Goal: Information Seeking & Learning: Learn about a topic

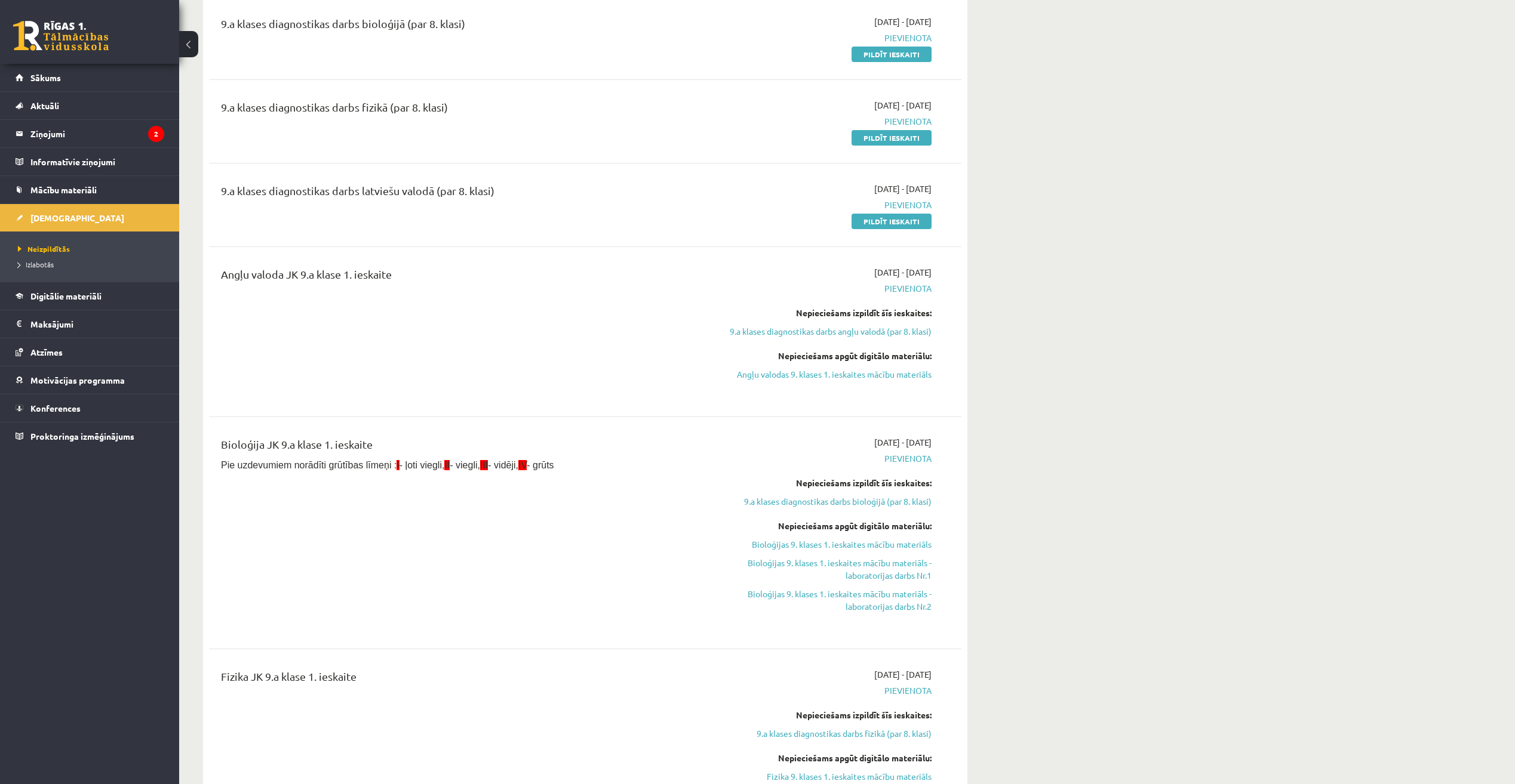
scroll to position [119, 0]
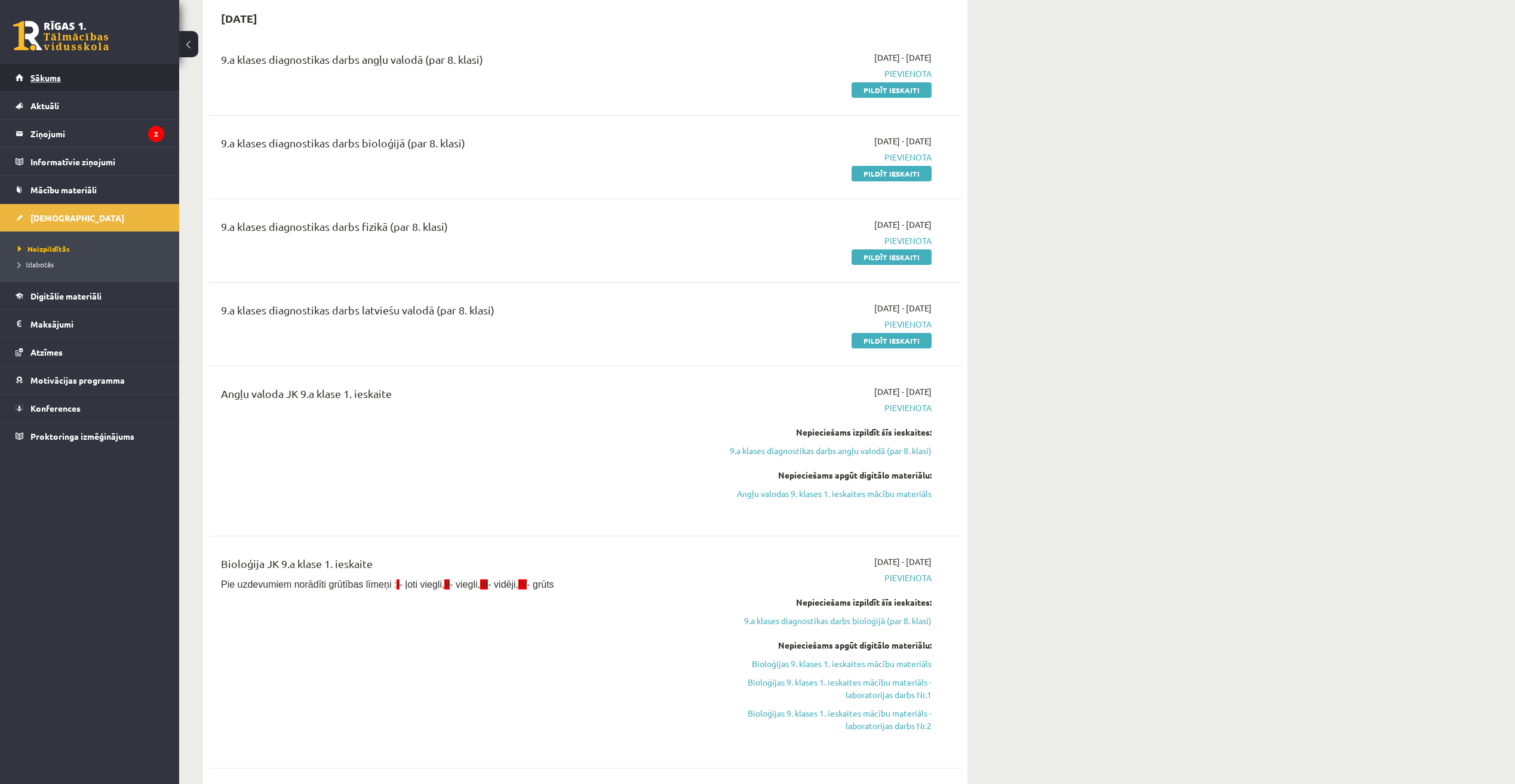
click at [73, 80] on link "Sākums" at bounding box center [90, 77] width 149 height 27
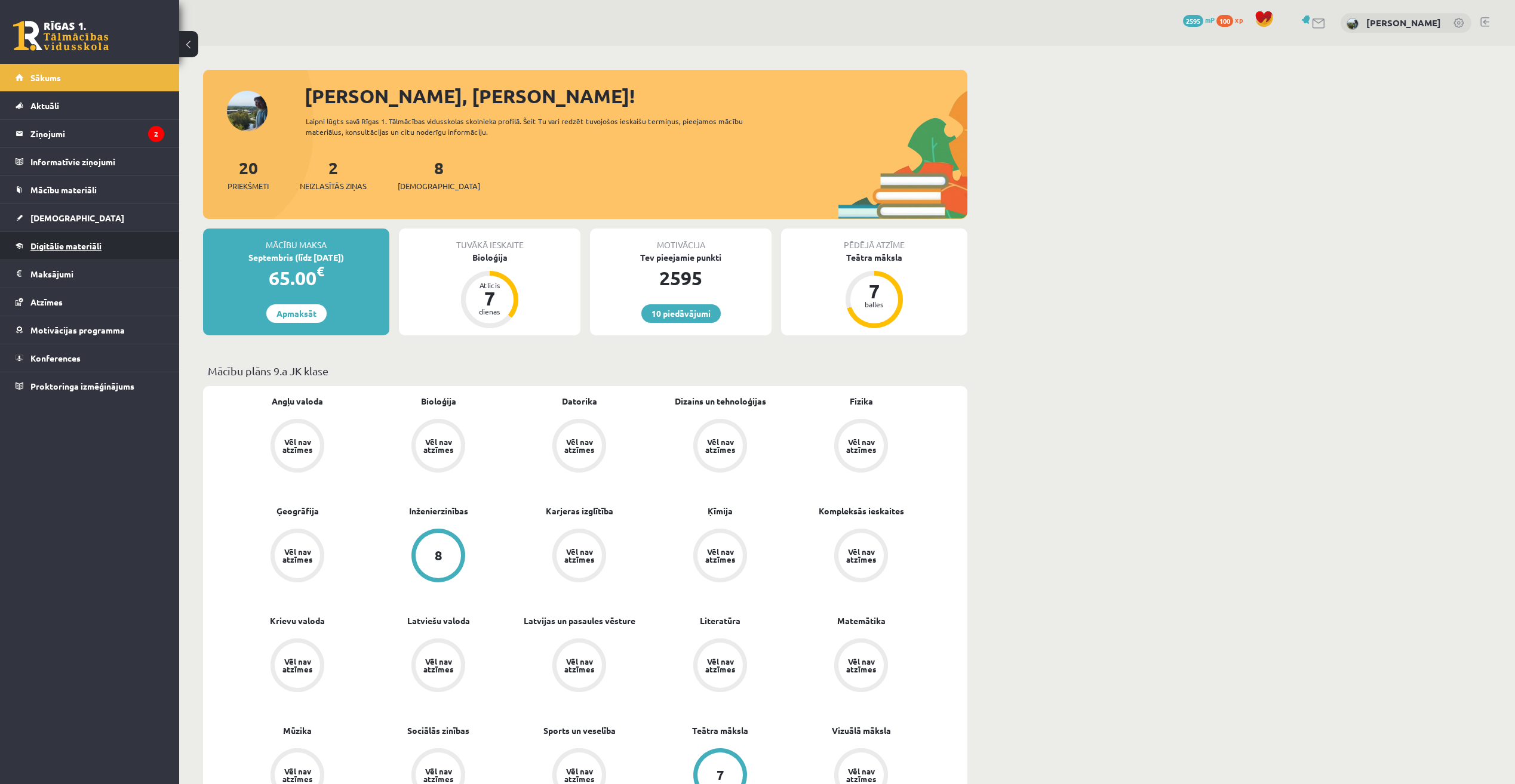
click at [114, 250] on link "Digitālie materiāli" at bounding box center [90, 245] width 149 height 27
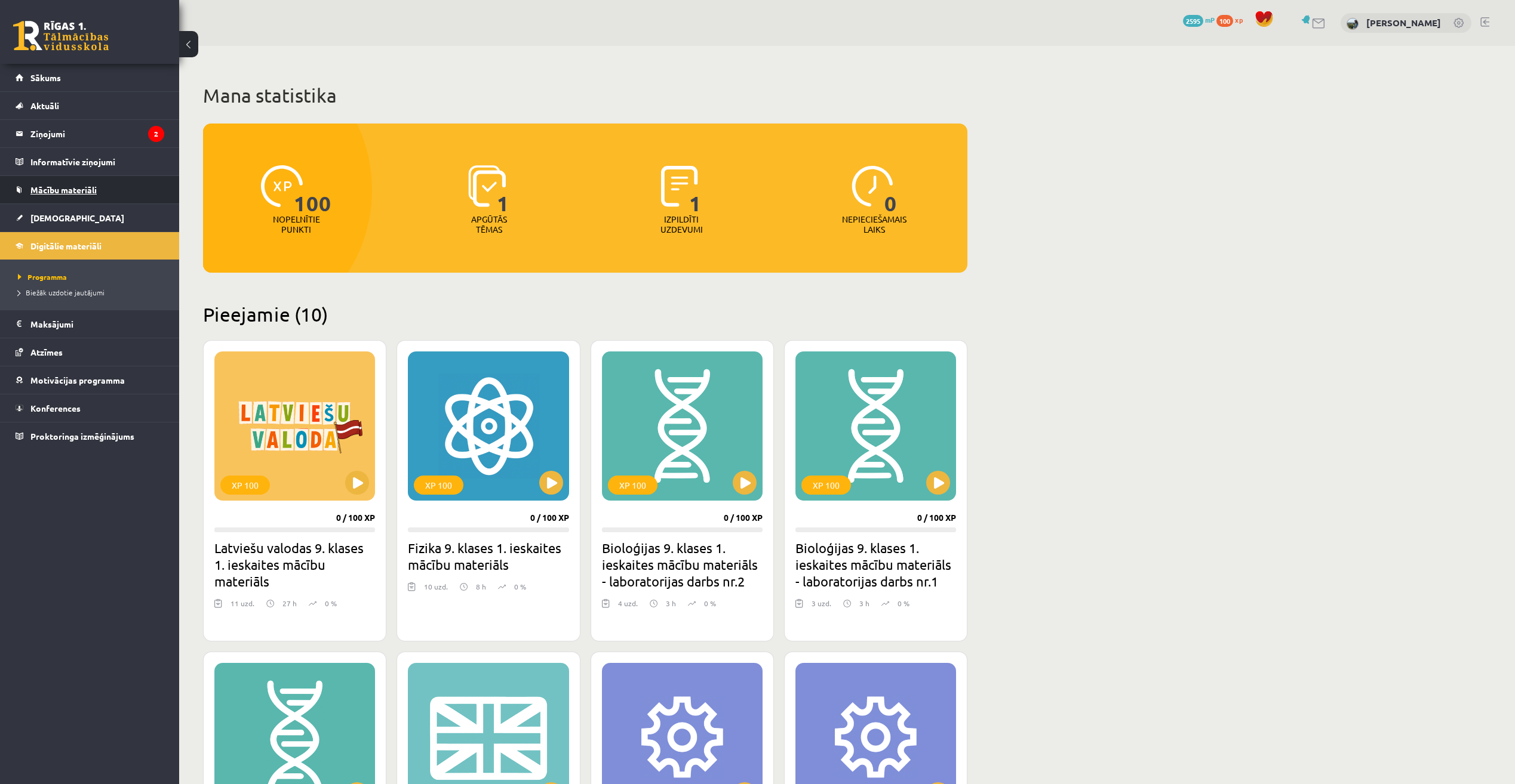
click at [113, 185] on link "Mācību materiāli" at bounding box center [90, 189] width 149 height 27
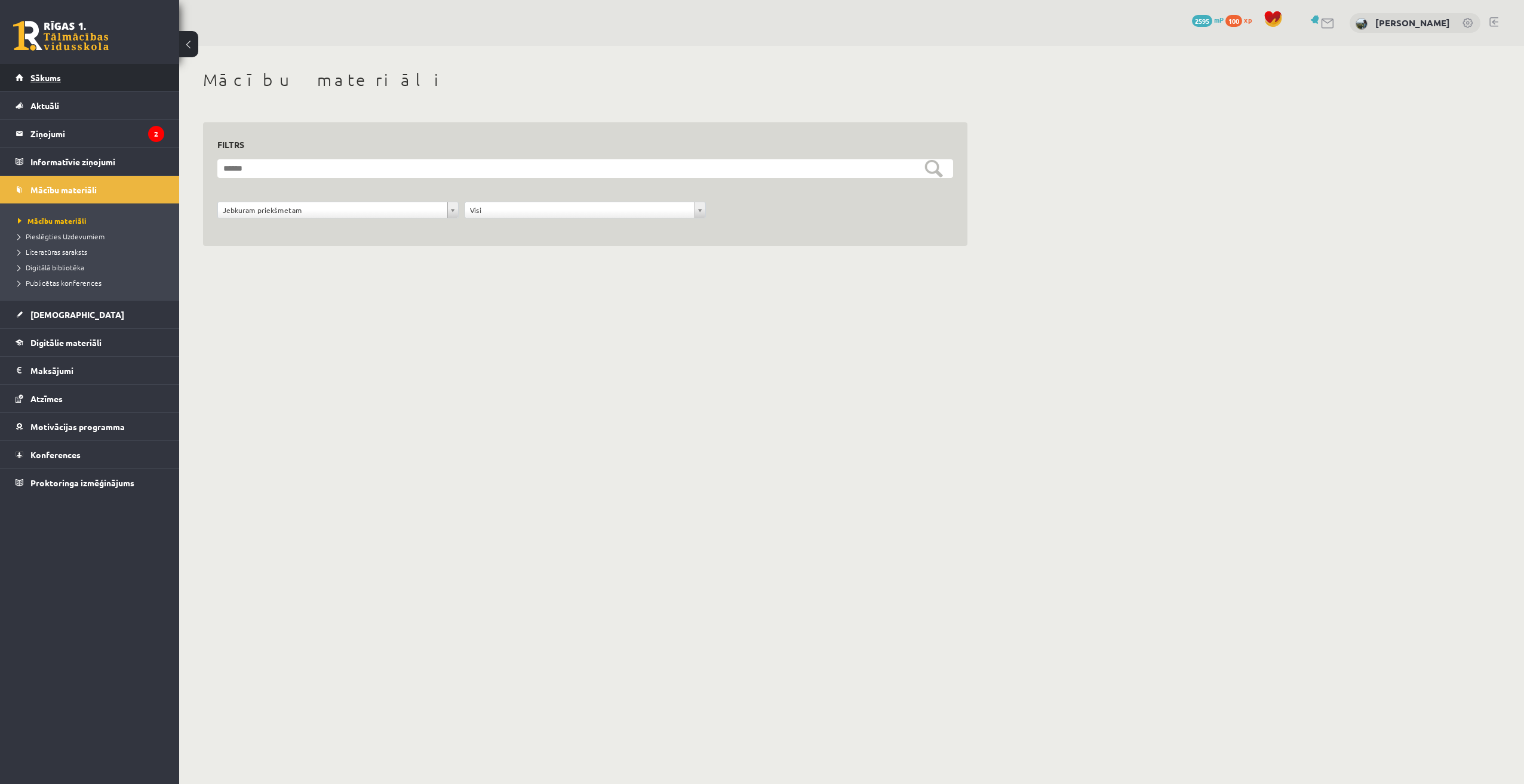
click at [144, 71] on link "Sākums" at bounding box center [90, 77] width 149 height 27
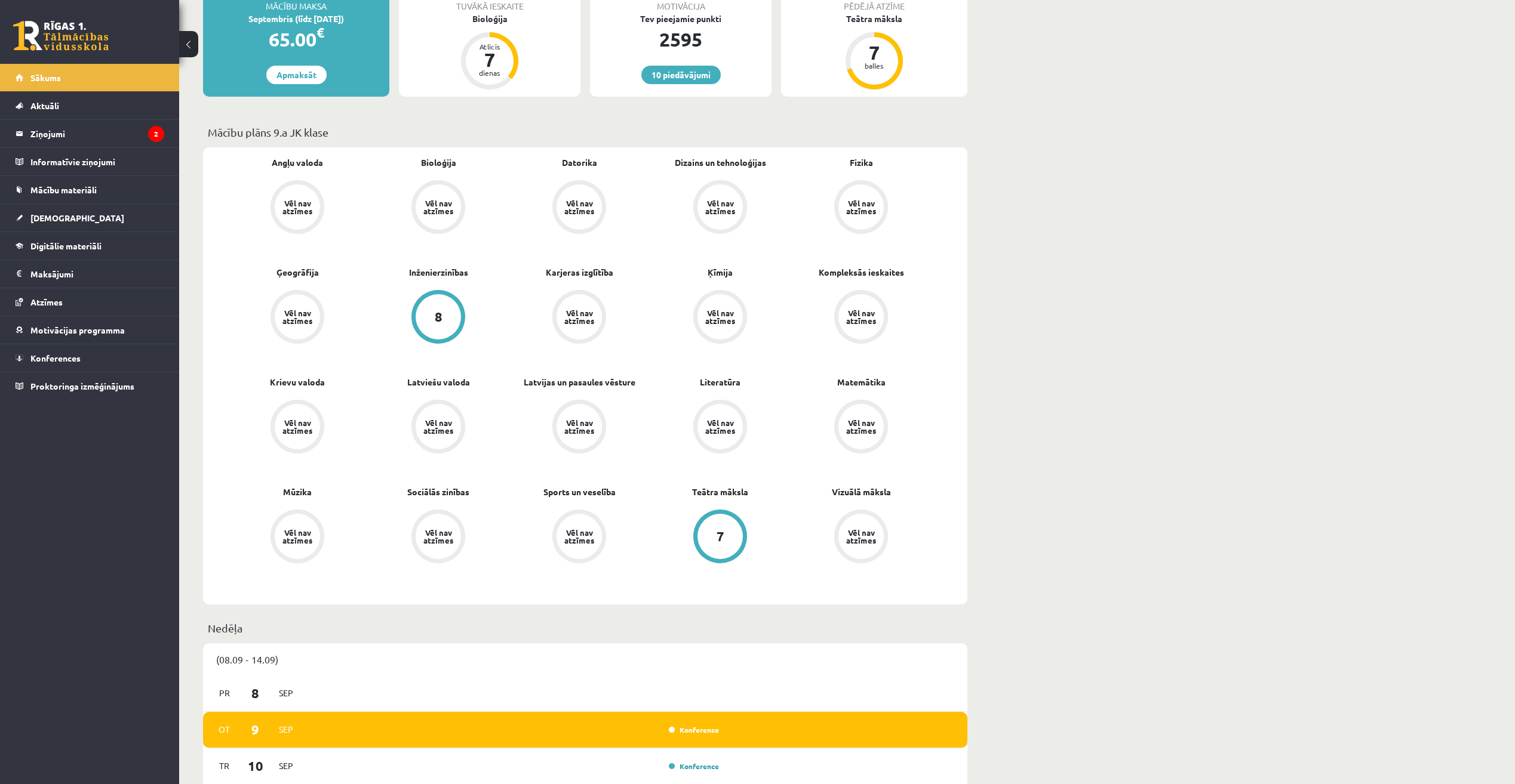
scroll to position [418, 0]
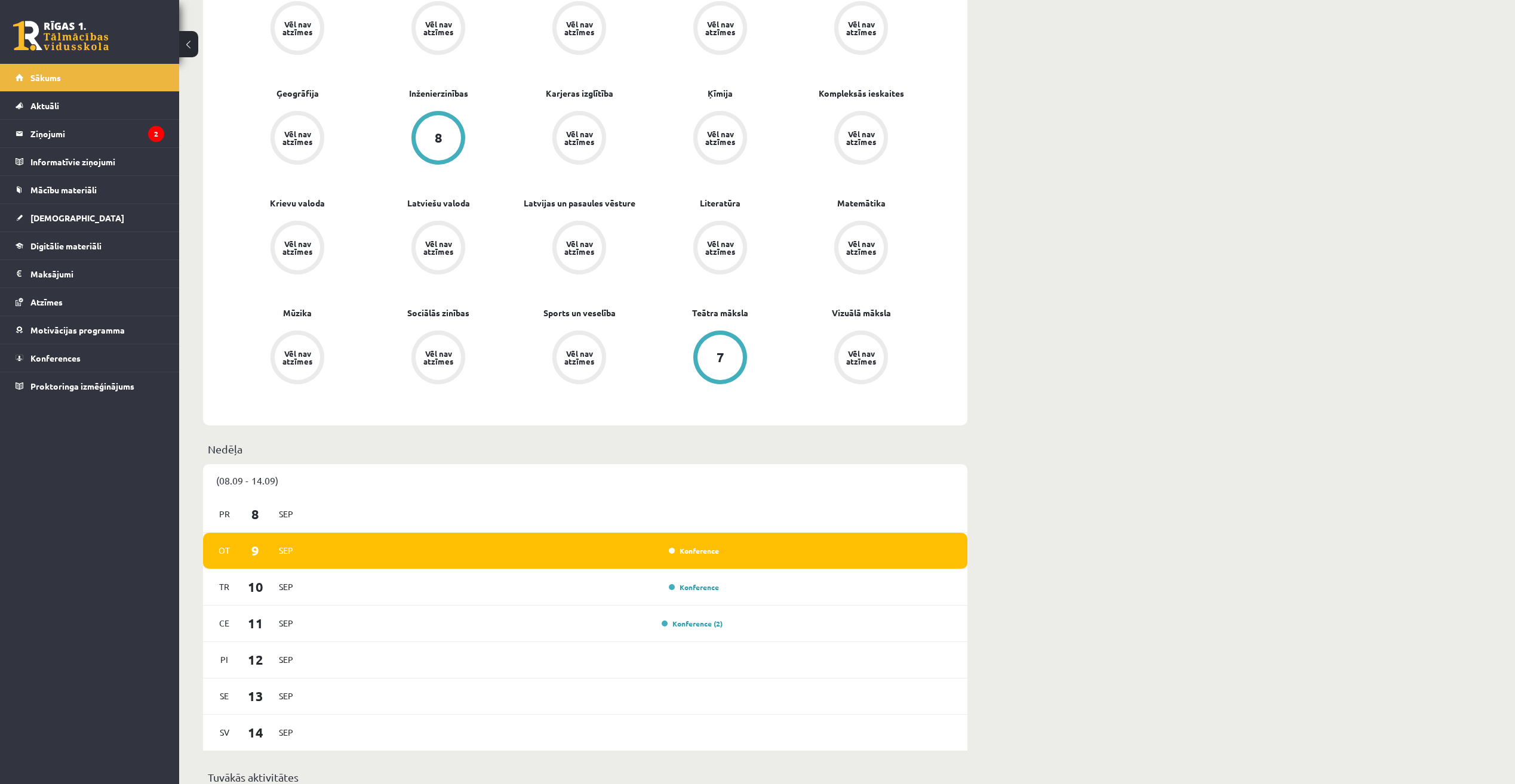
click at [396, 552] on div "Konference" at bounding box center [515, 551] width 416 height 13
click at [350, 540] on div "Ot 9 Sep Konference" at bounding box center [585, 551] width 764 height 37
click at [241, 475] on div "(08.09 - 14.09)" at bounding box center [585, 480] width 764 height 32
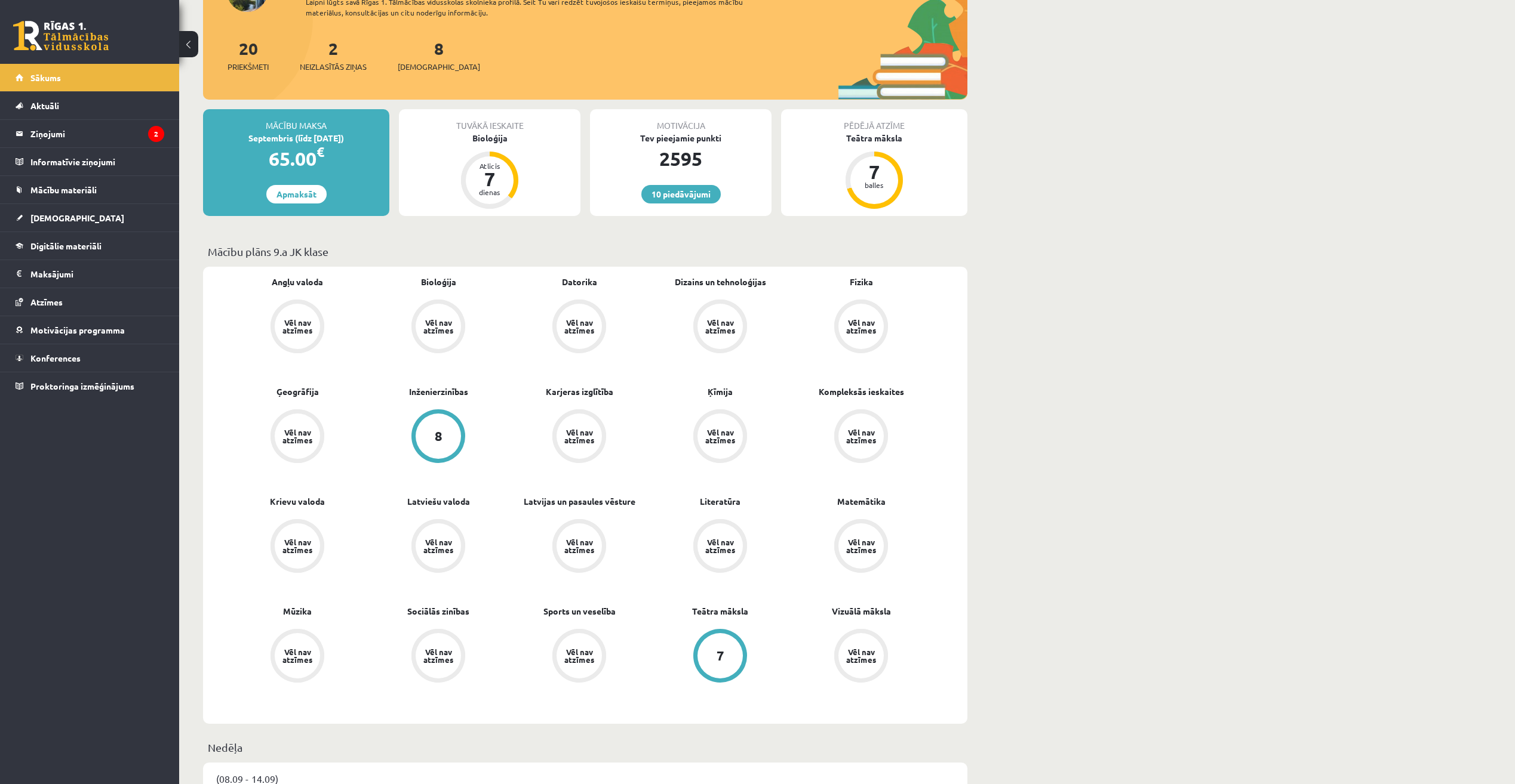
scroll to position [0, 0]
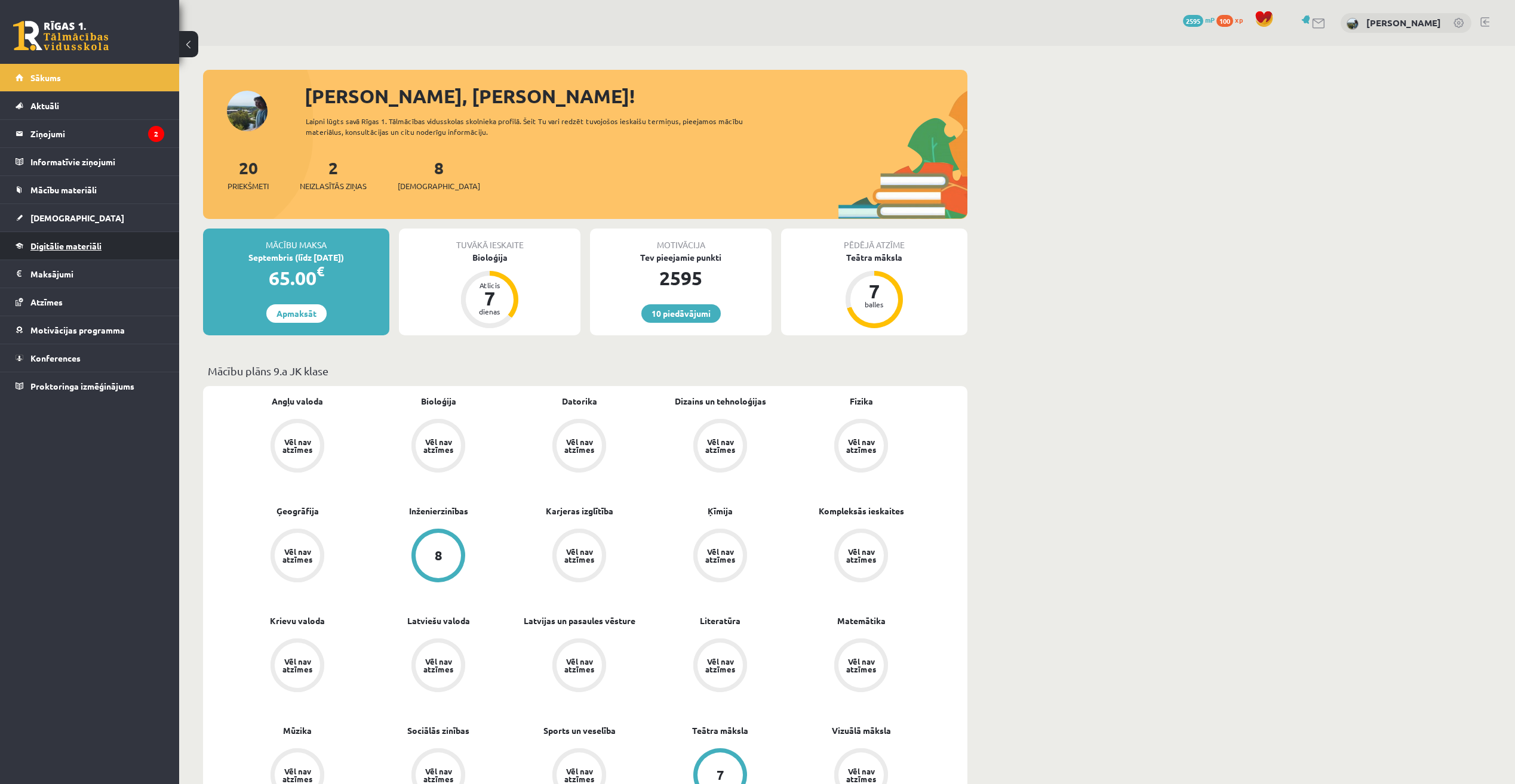
click at [83, 243] on span "Digitālie materiāli" at bounding box center [66, 245] width 71 height 11
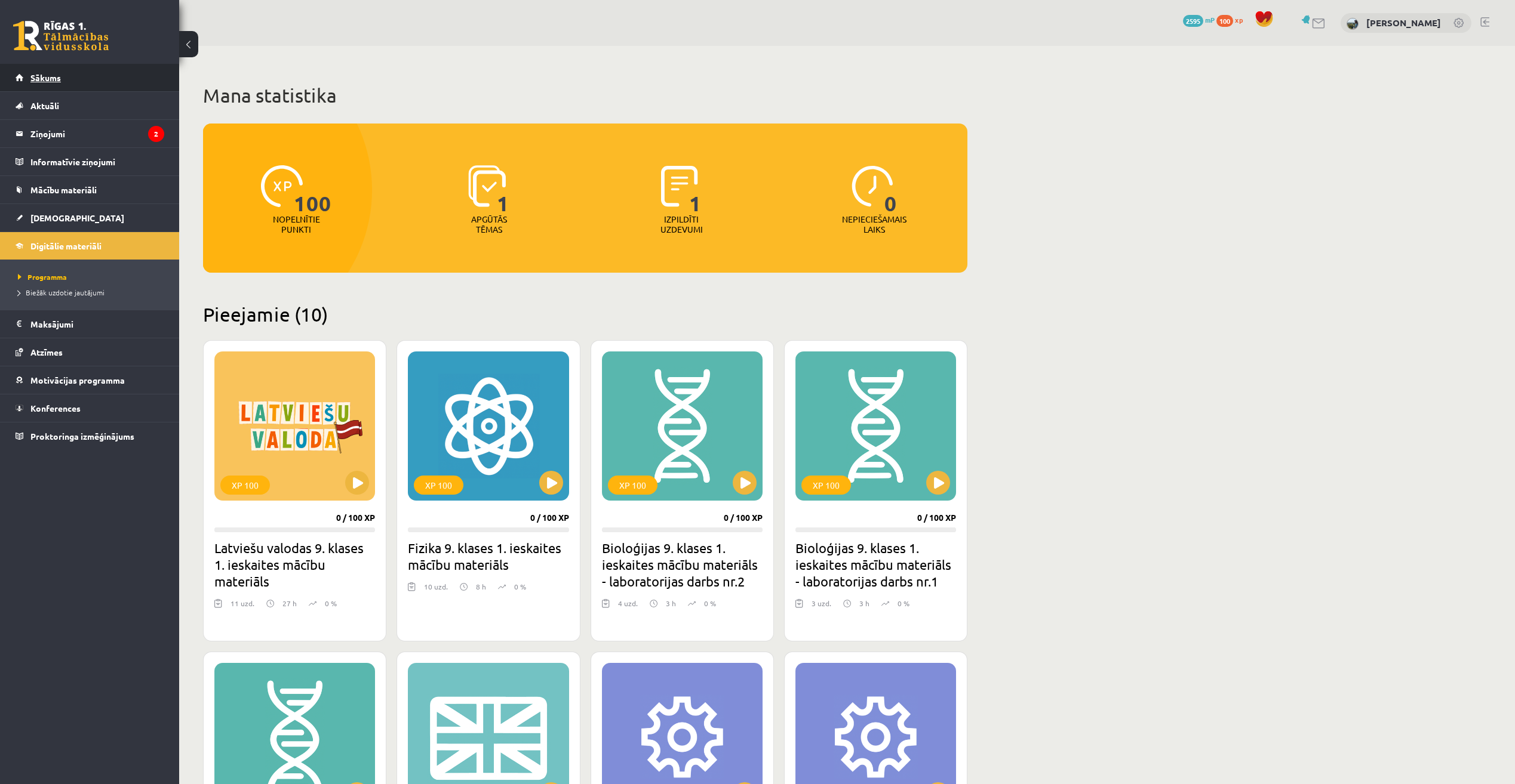
click at [121, 79] on link "Sākums" at bounding box center [90, 77] width 149 height 27
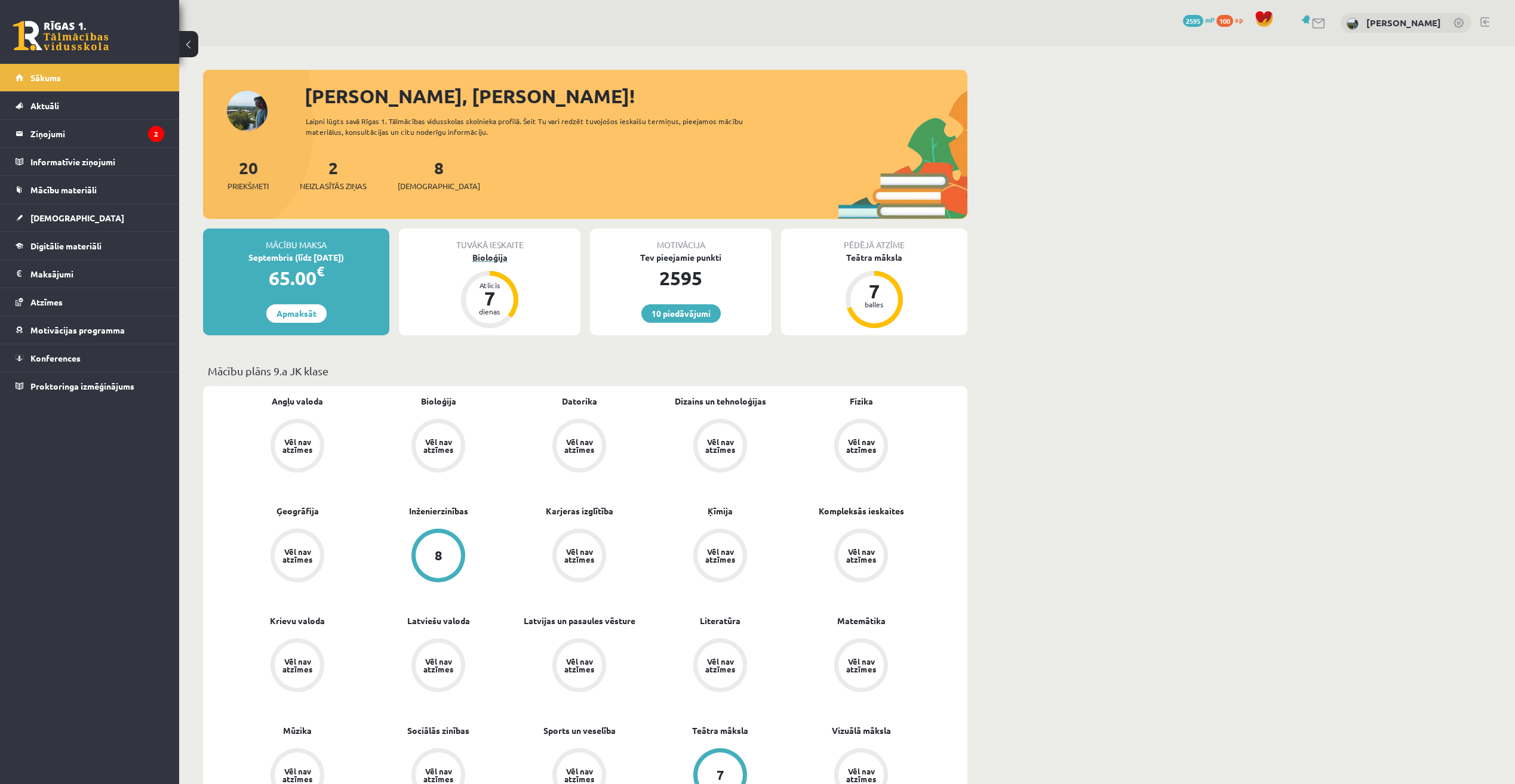
click at [489, 255] on div "Bioloģija" at bounding box center [490, 257] width 182 height 13
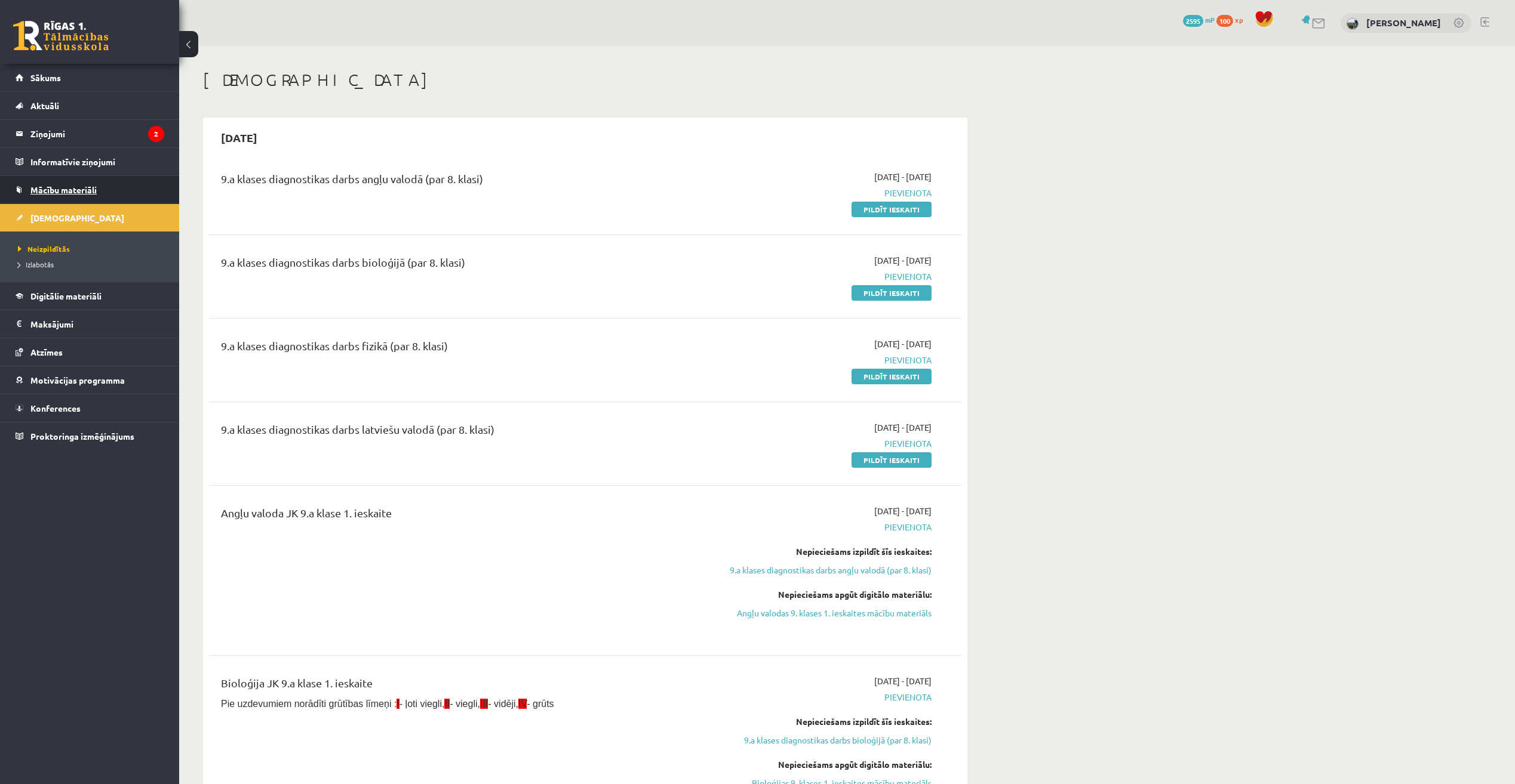
click at [101, 195] on link "Mācību materiāli" at bounding box center [90, 189] width 149 height 27
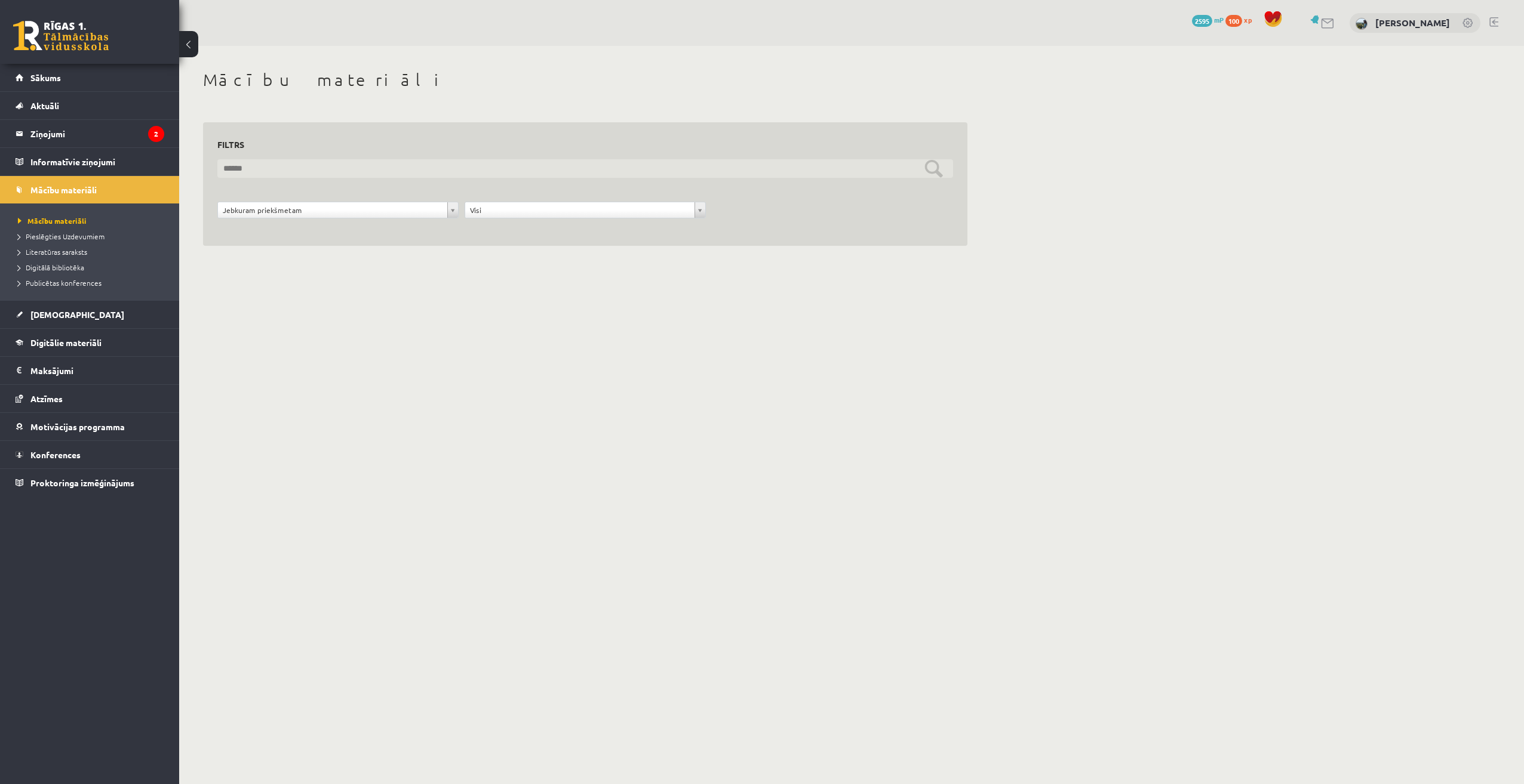
click at [314, 171] on input "text" at bounding box center [585, 168] width 736 height 18
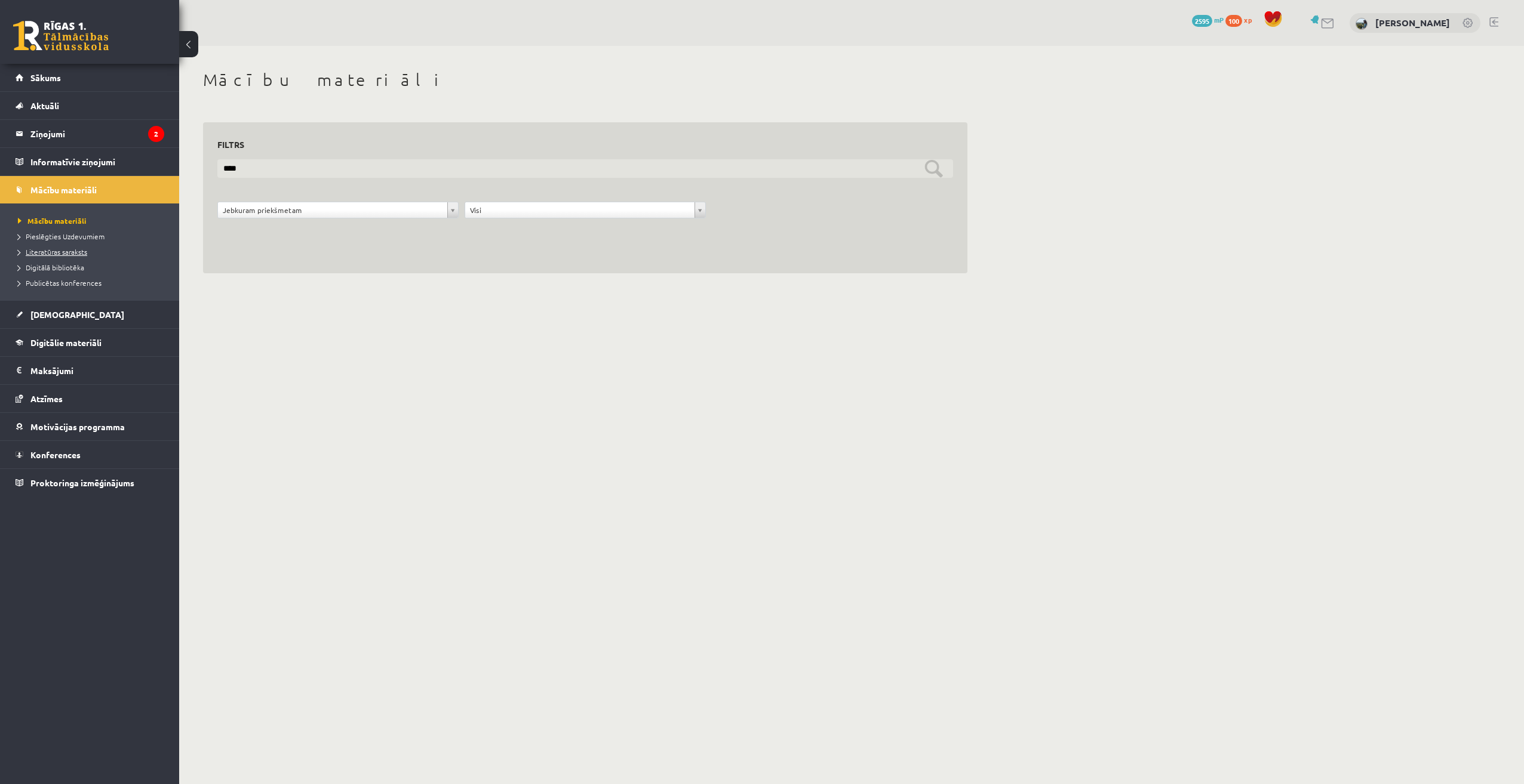
type input "****"
click at [65, 250] on span "Literatūras saraksts" at bounding box center [52, 252] width 69 height 9
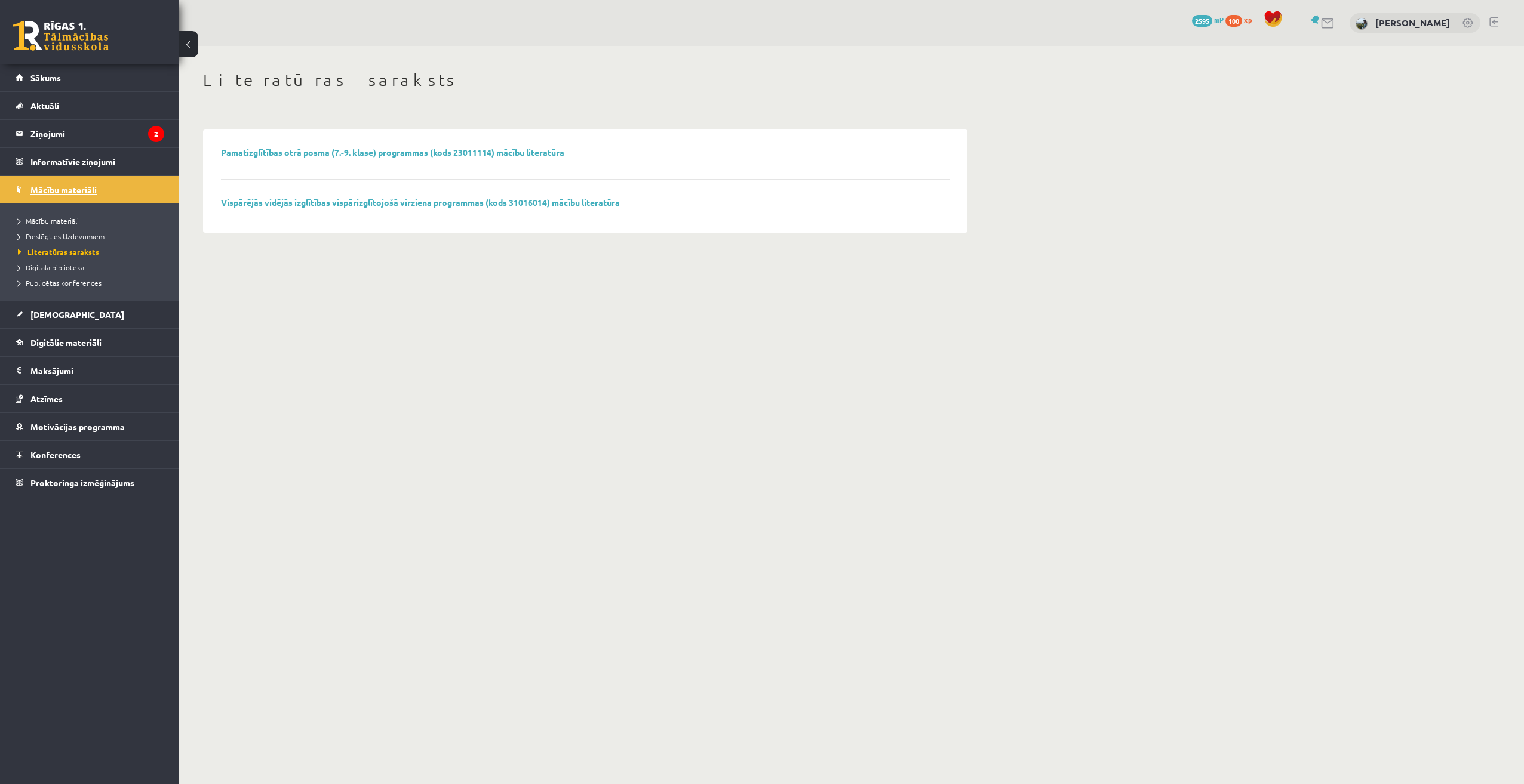
click at [81, 189] on span "Mācību materiāli" at bounding box center [63, 190] width 66 height 11
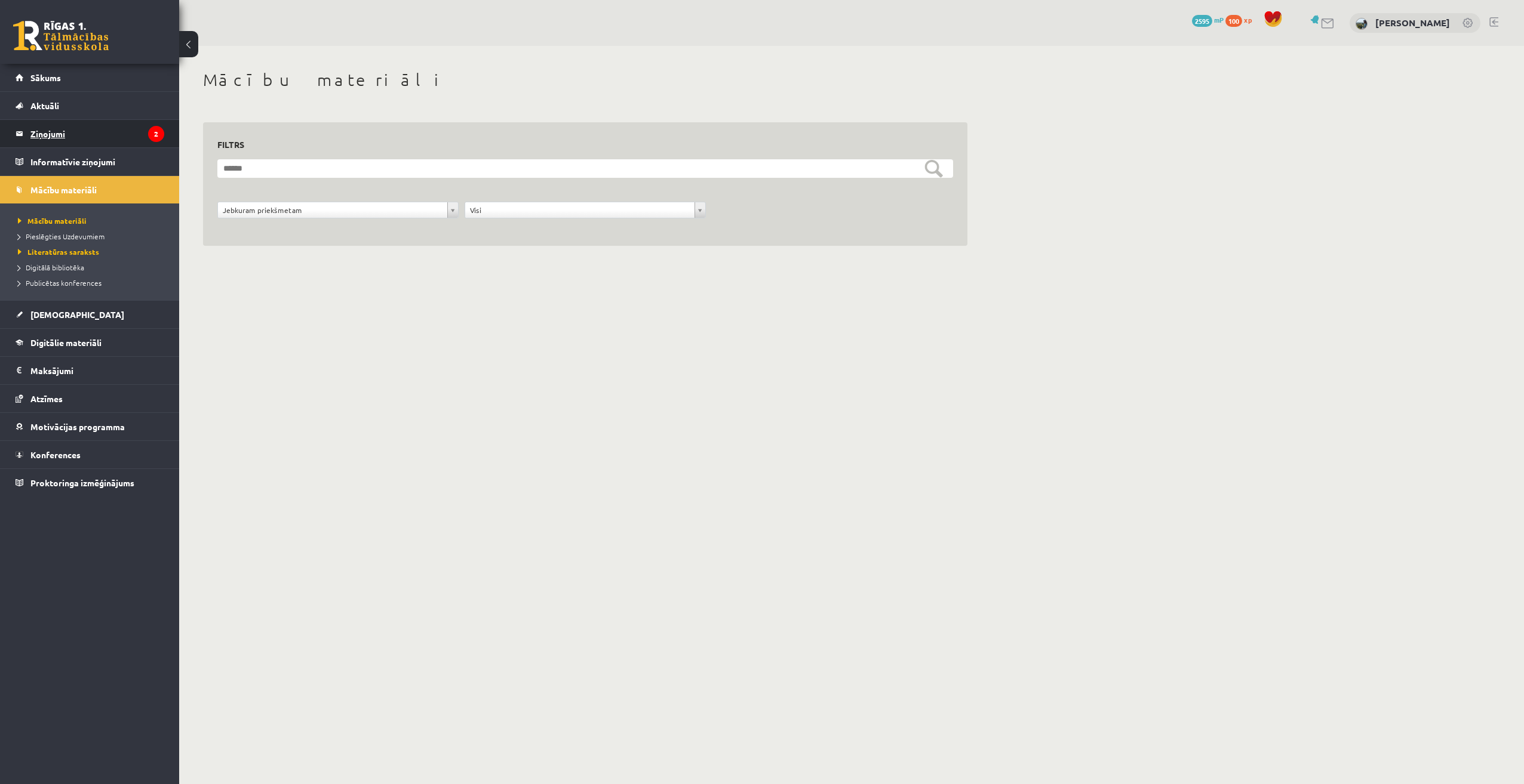
click at [104, 141] on legend "Ziņojumi 2" at bounding box center [97, 133] width 133 height 27
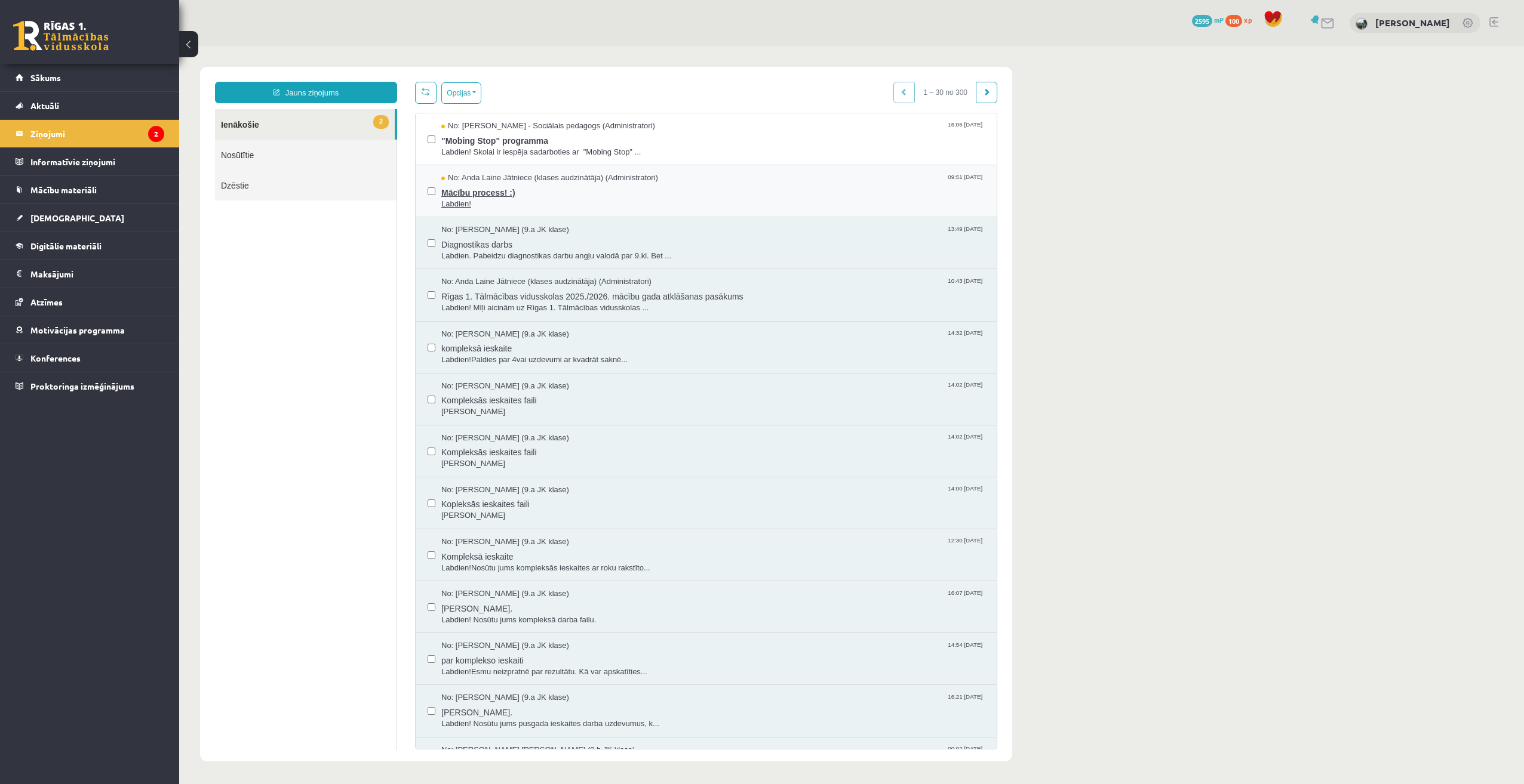
click at [505, 187] on span "Mācību process! :)" at bounding box center [713, 192] width 543 height 15
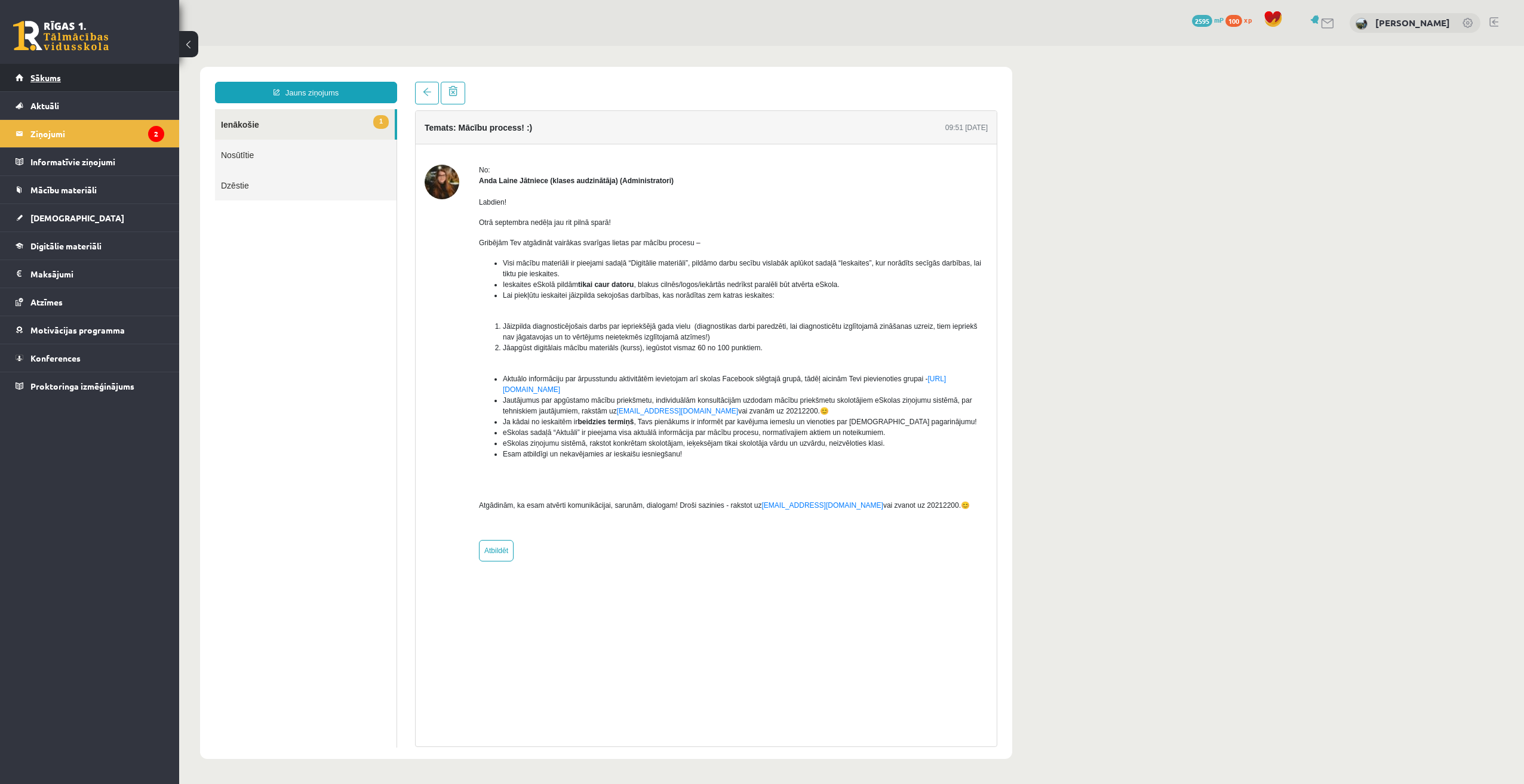
click at [116, 84] on link "Sākums" at bounding box center [90, 77] width 149 height 27
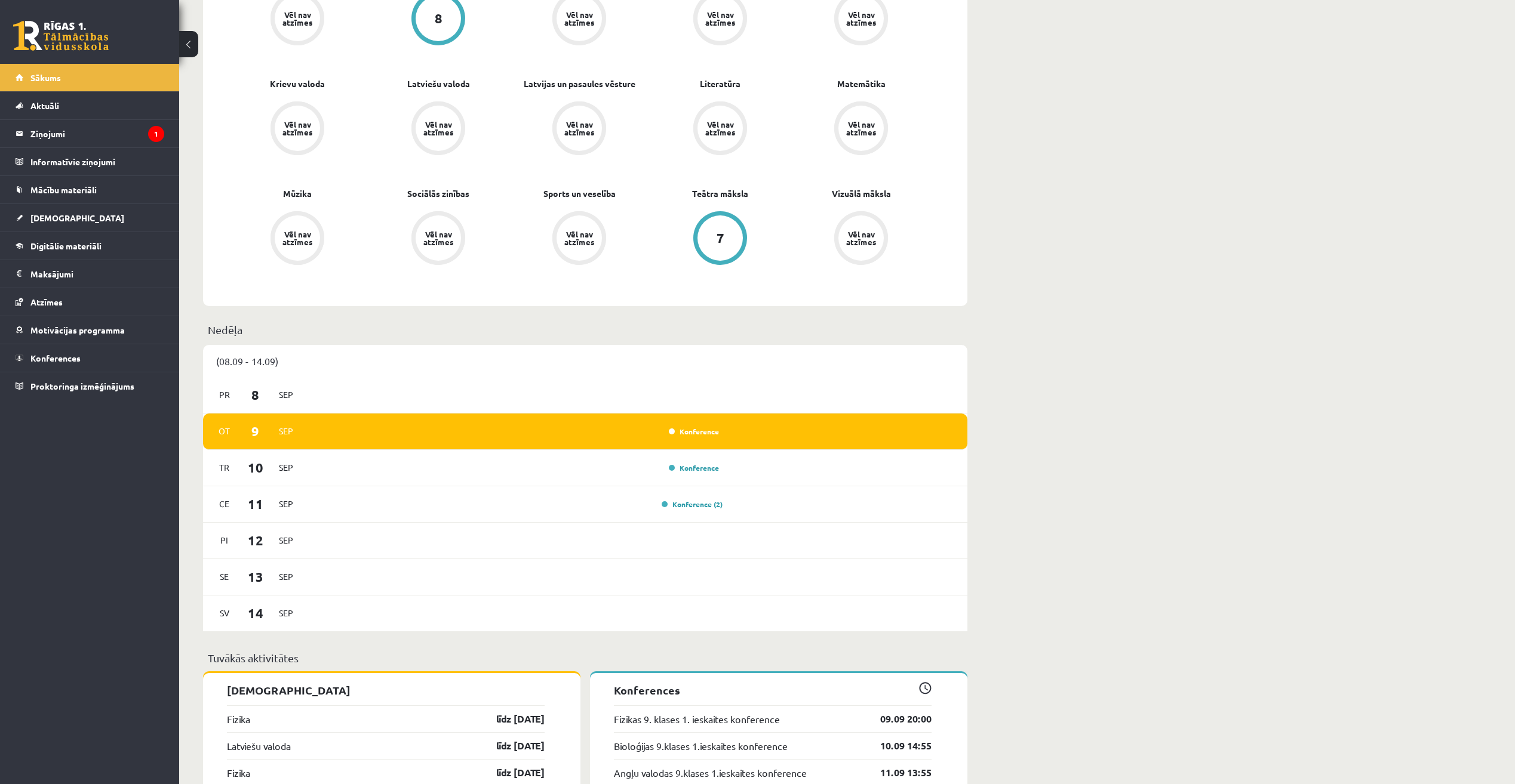
scroll to position [597, 0]
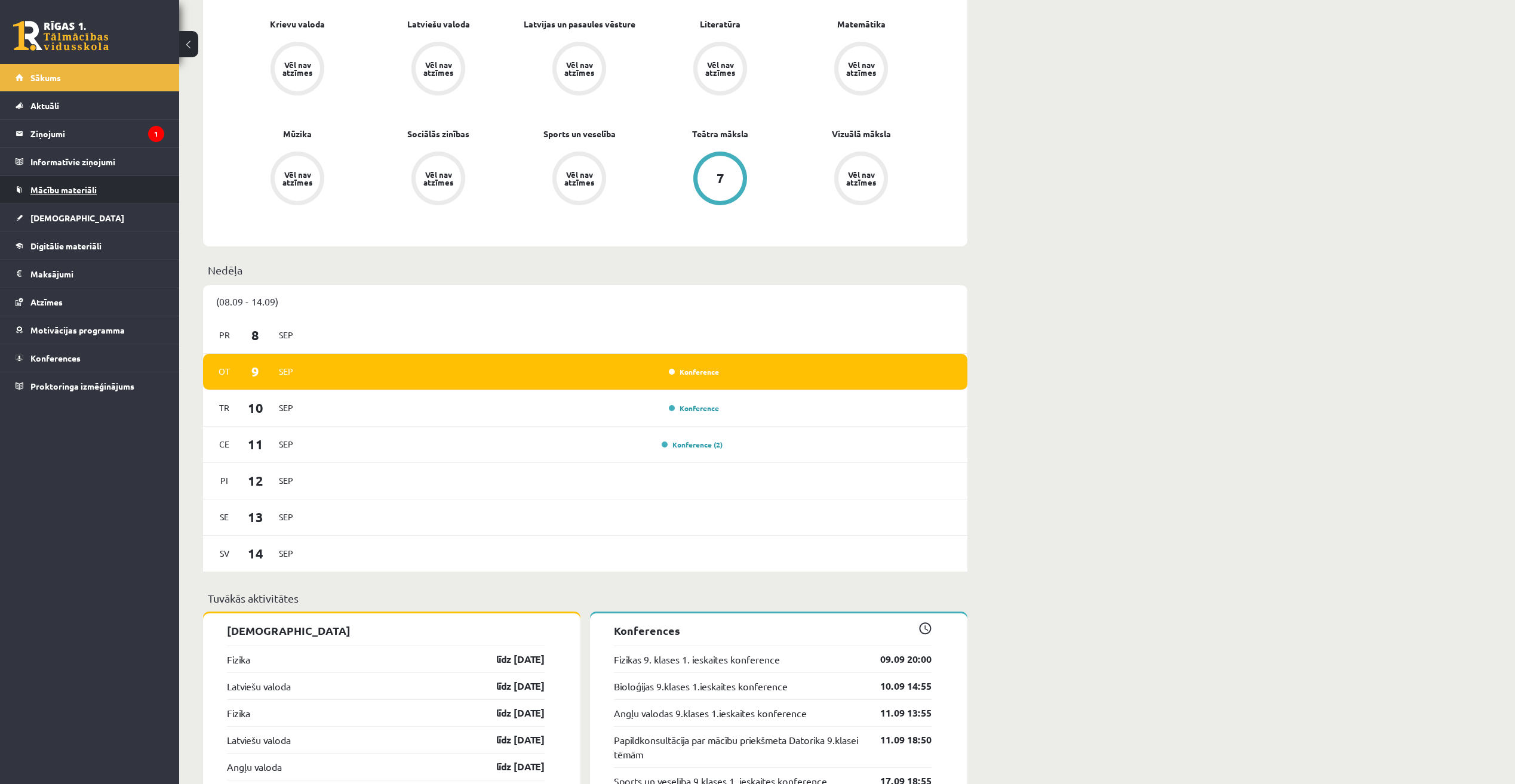
click at [87, 193] on span "Mācību materiāli" at bounding box center [63, 190] width 66 height 11
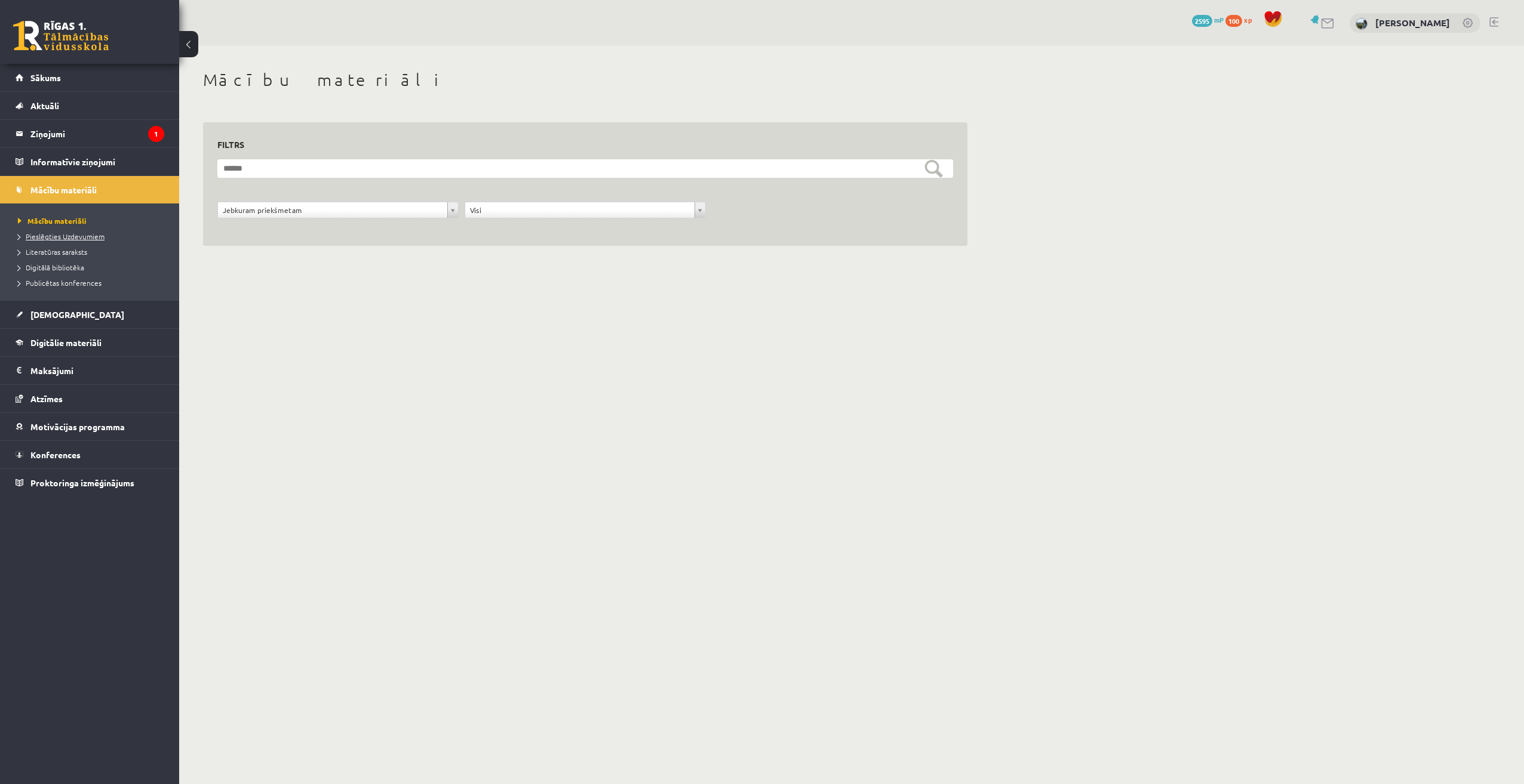
click at [59, 235] on span "Pieslēgties Uzdevumiem" at bounding box center [61, 236] width 87 height 9
click at [102, 71] on link "Sākums" at bounding box center [90, 77] width 149 height 27
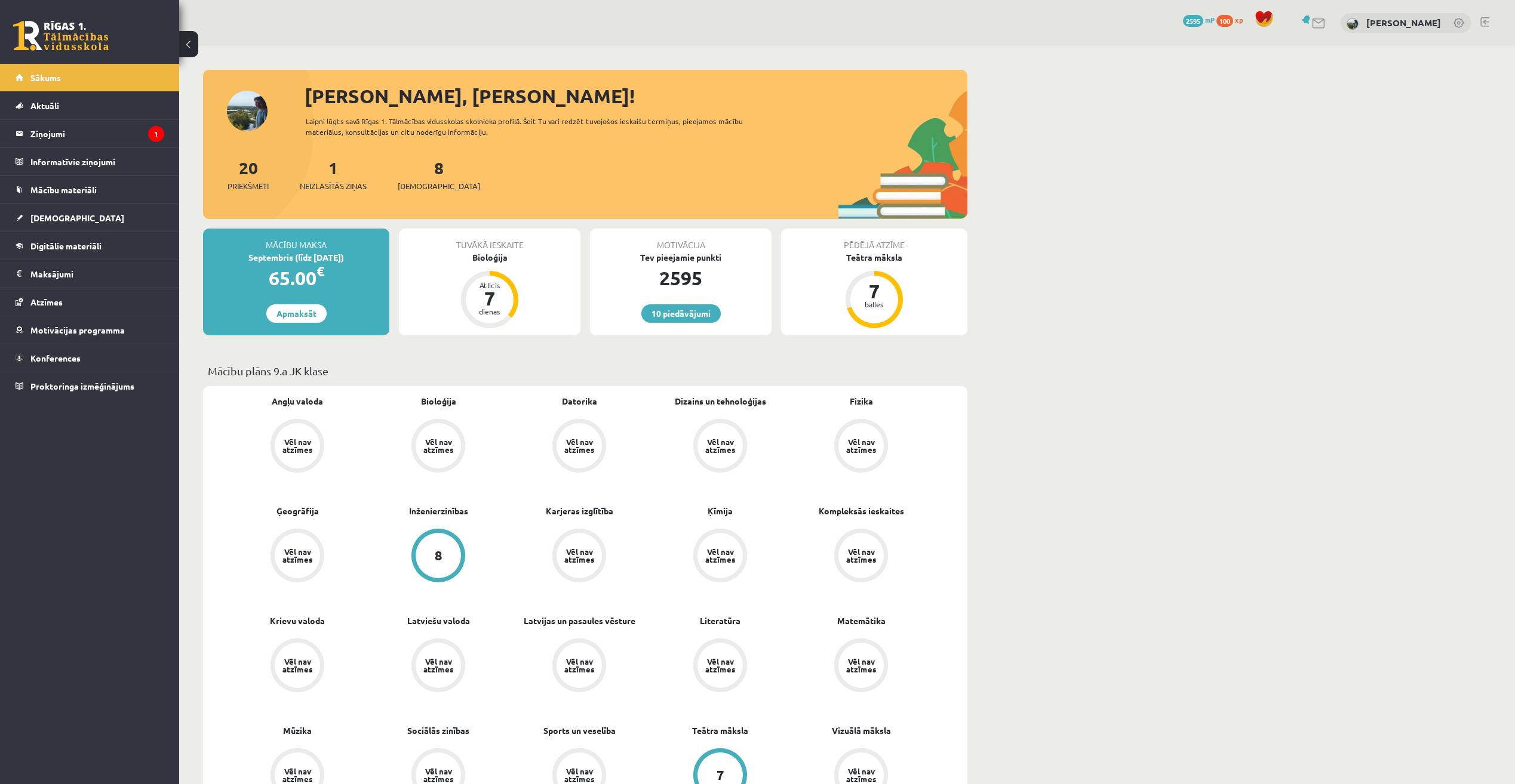
click at [492, 264] on div "Tuvākā ieskaite Bioloģija Atlicis 7 dienas" at bounding box center [490, 282] width 182 height 107
click at [507, 252] on div "Bioloģija" at bounding box center [490, 257] width 182 height 13
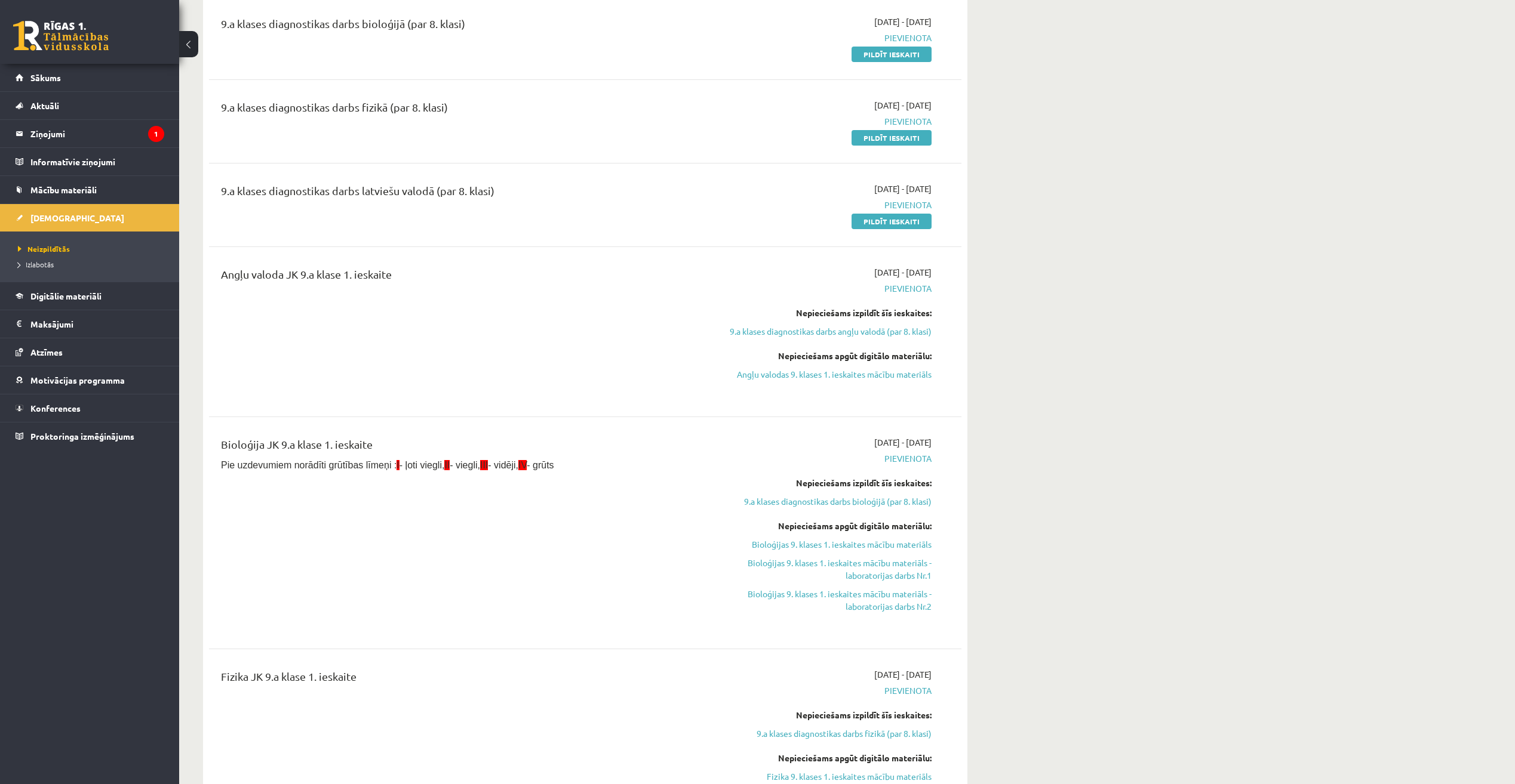
scroll to position [298, 0]
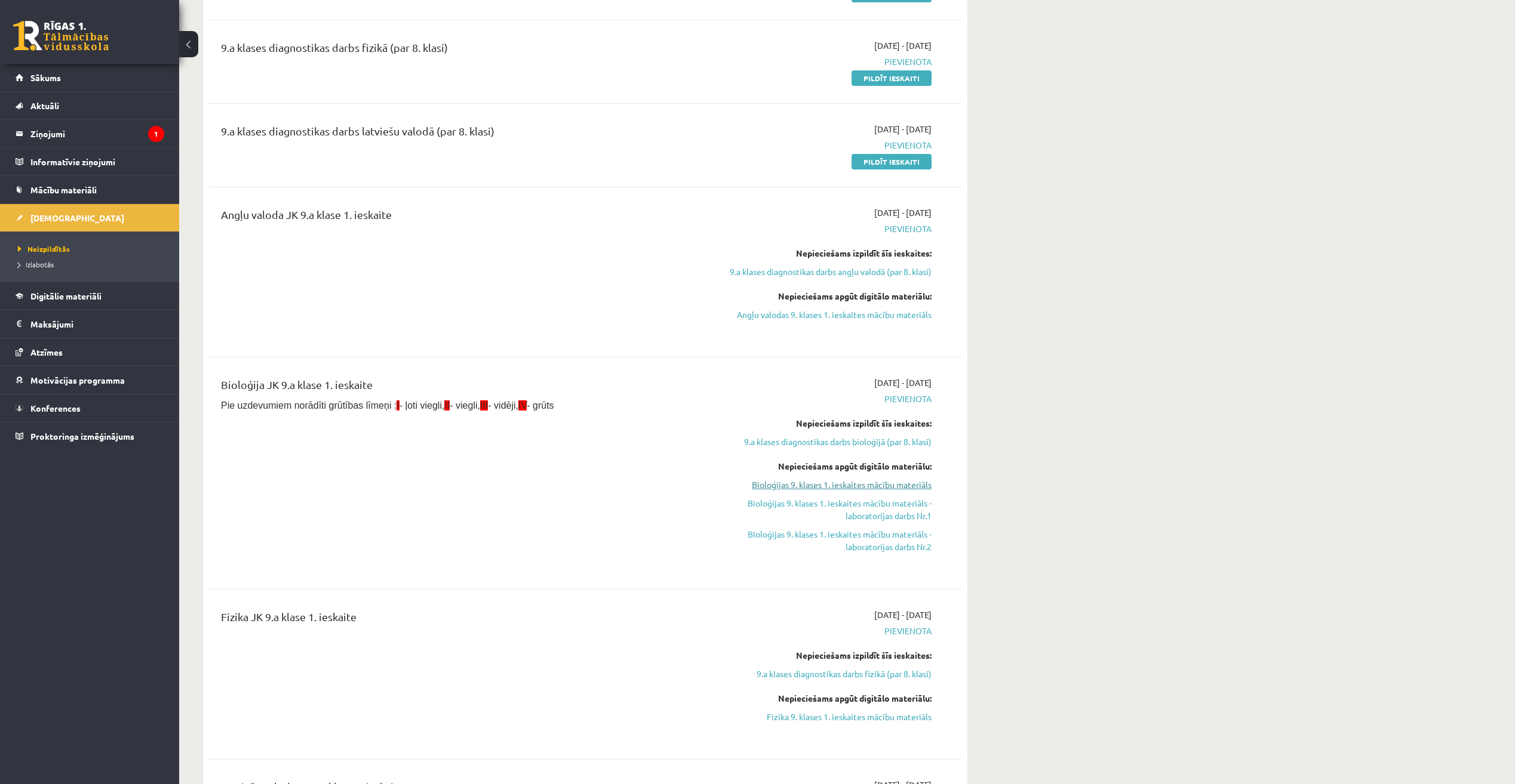
click at [900, 487] on link "Bioloģijas 9. klases 1. ieskaites mācību materiāls" at bounding box center [819, 485] width 225 height 13
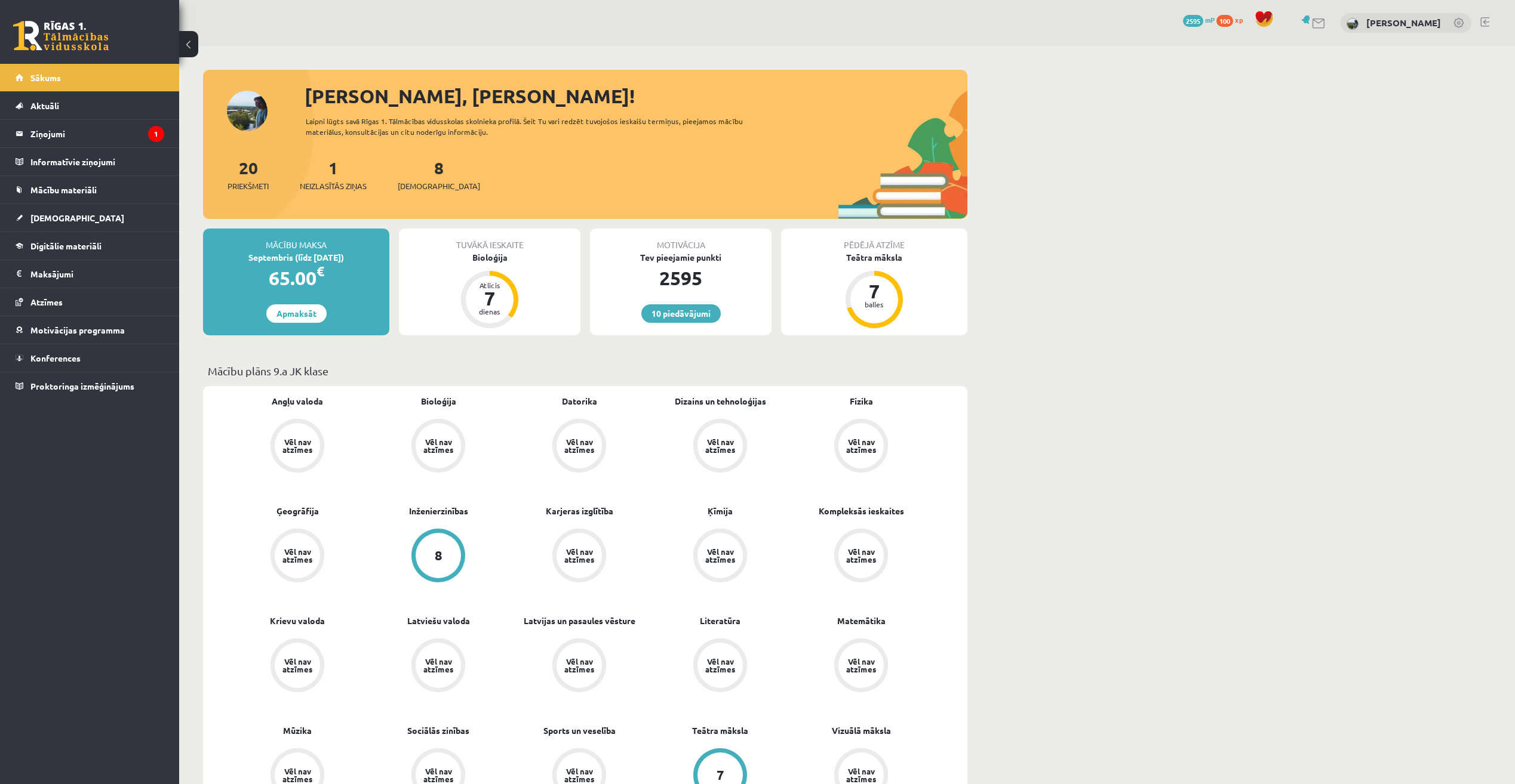
click at [480, 248] on div "Tuvākā ieskaite" at bounding box center [490, 240] width 182 height 23
click at [481, 253] on div "Bioloģija" at bounding box center [490, 257] width 182 height 13
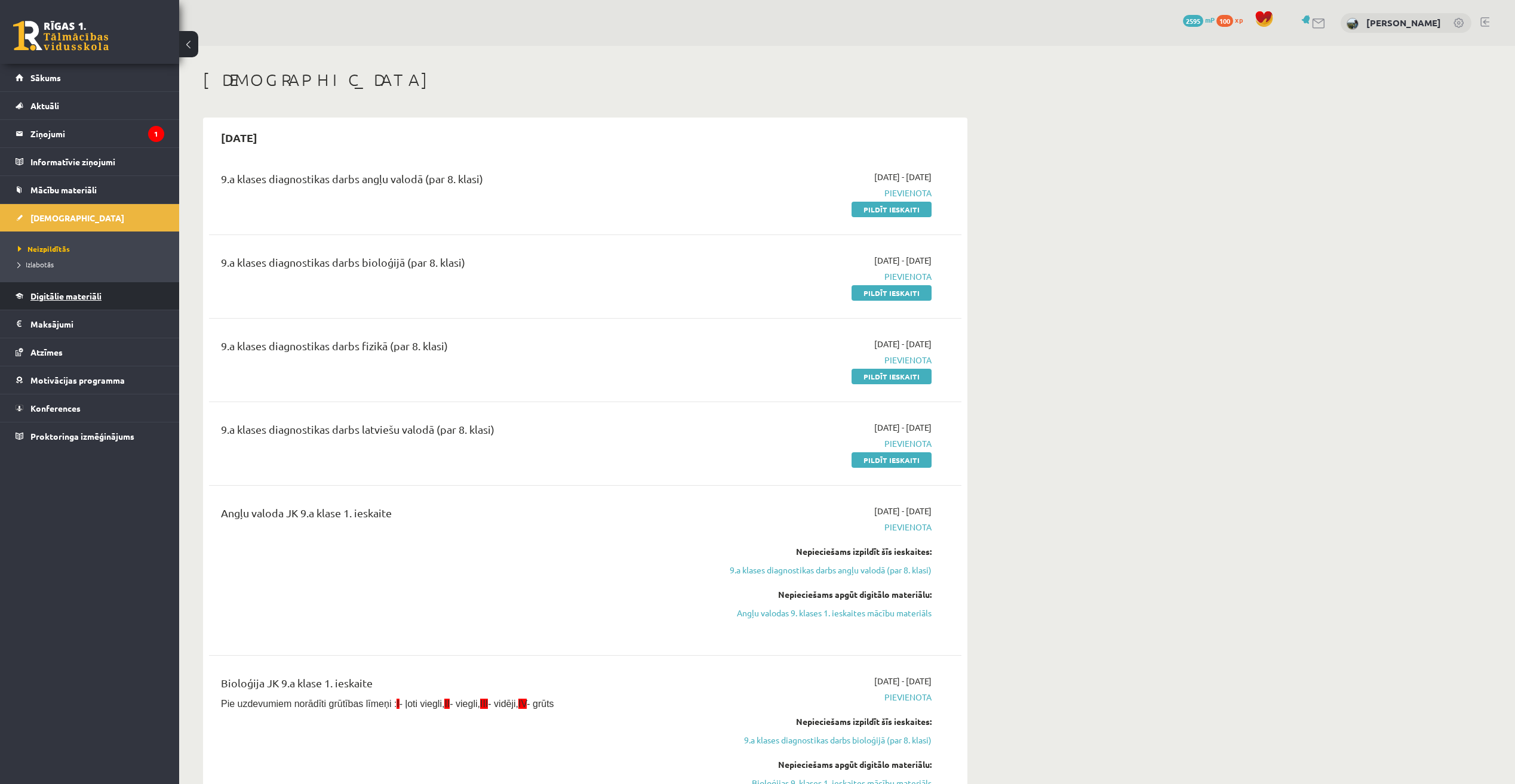
click at [97, 298] on span "Digitālie materiāli" at bounding box center [66, 296] width 71 height 11
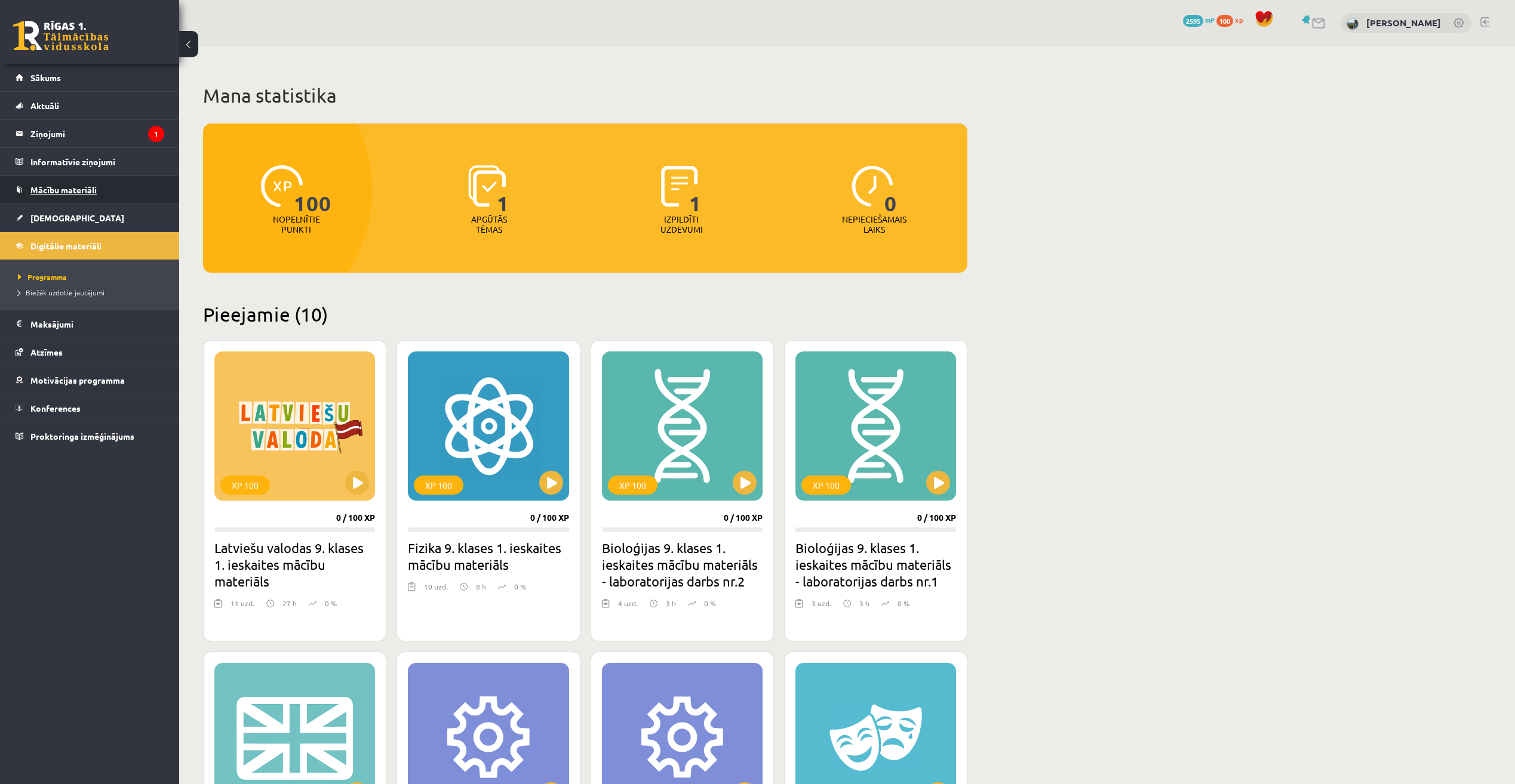
click at [76, 197] on link "Mācību materiāli" at bounding box center [90, 189] width 149 height 27
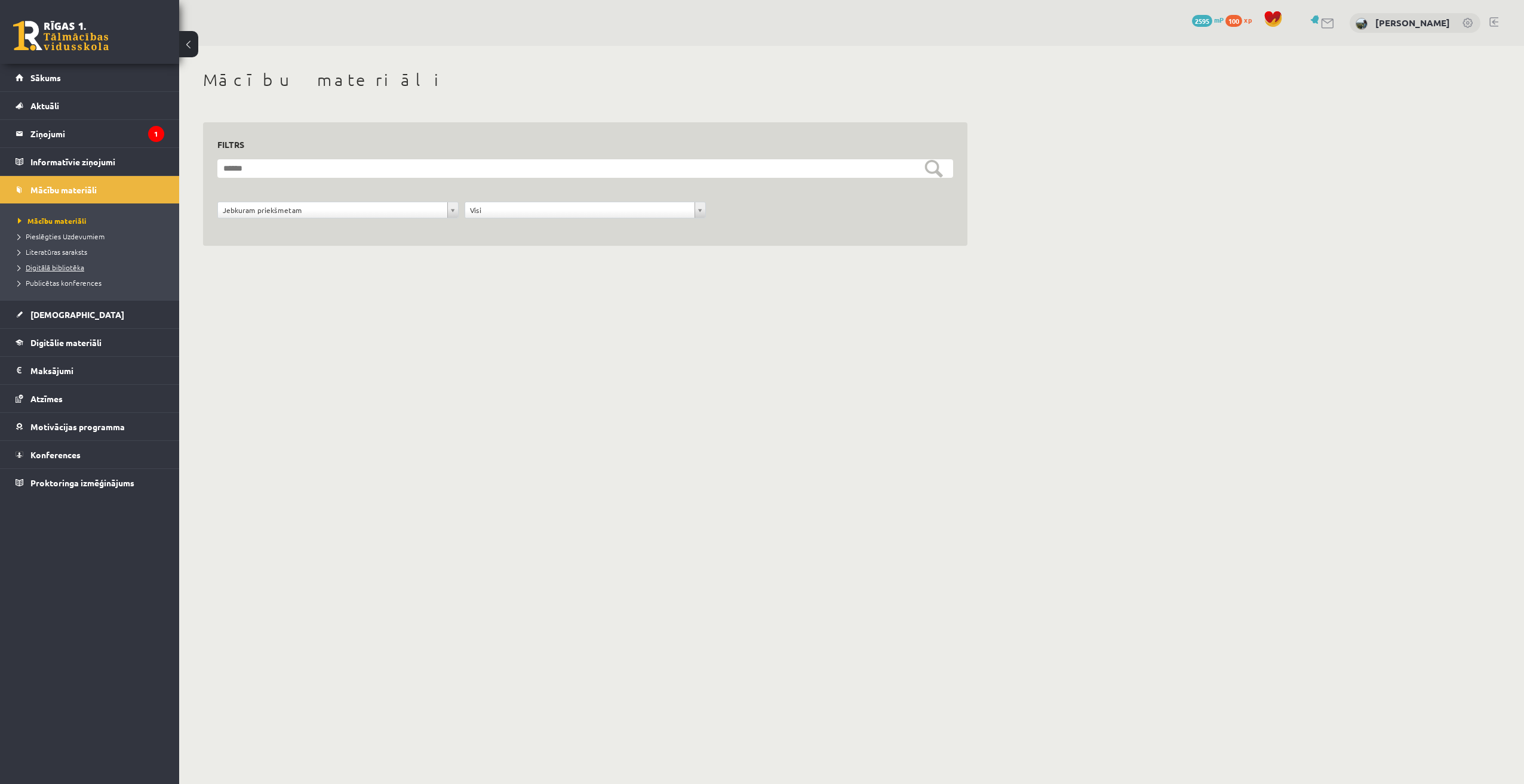
click at [71, 266] on span "Digitālā bibliotēka" at bounding box center [51, 267] width 66 height 9
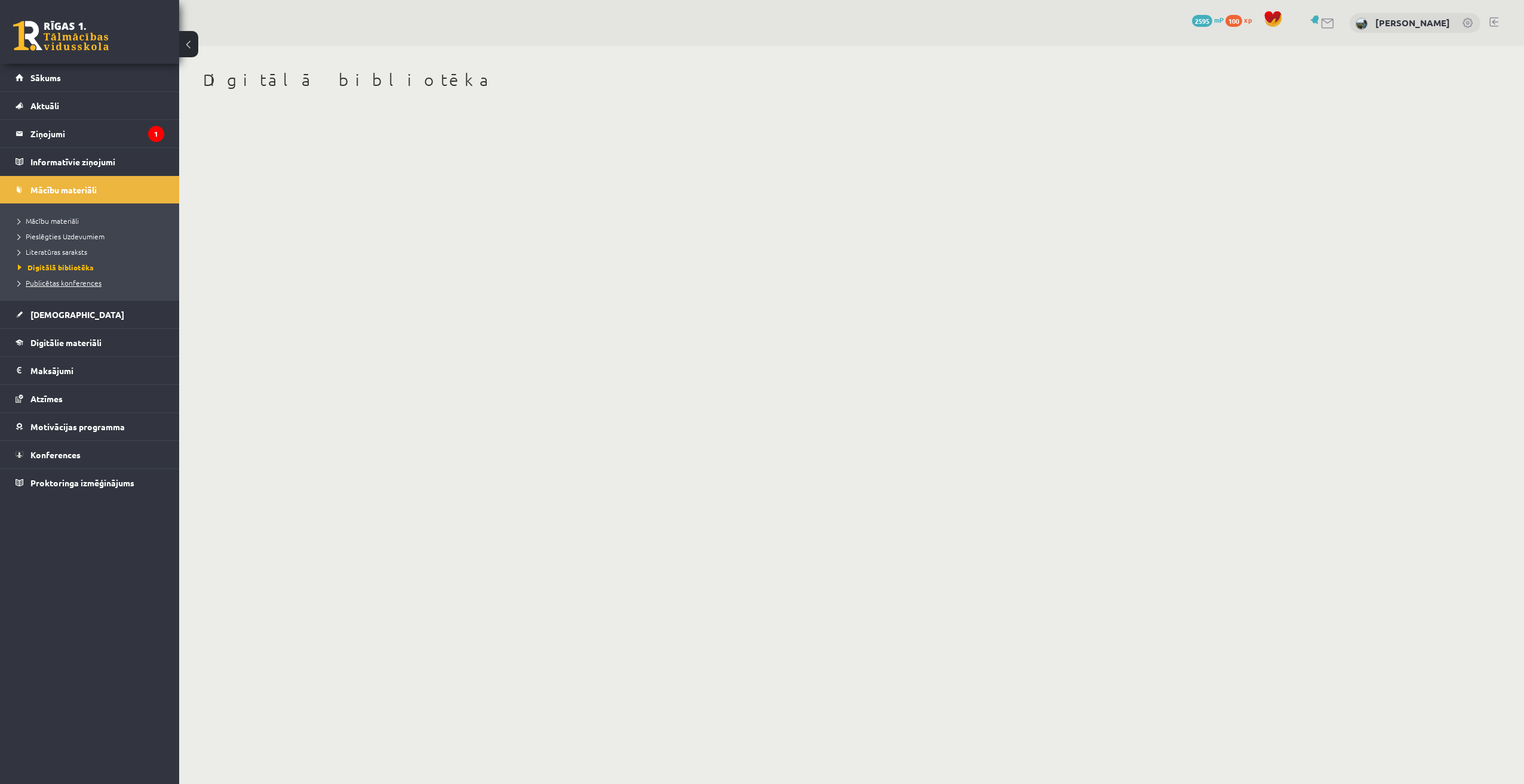
click at [74, 284] on span "Publicētas konferences" at bounding box center [59, 283] width 84 height 9
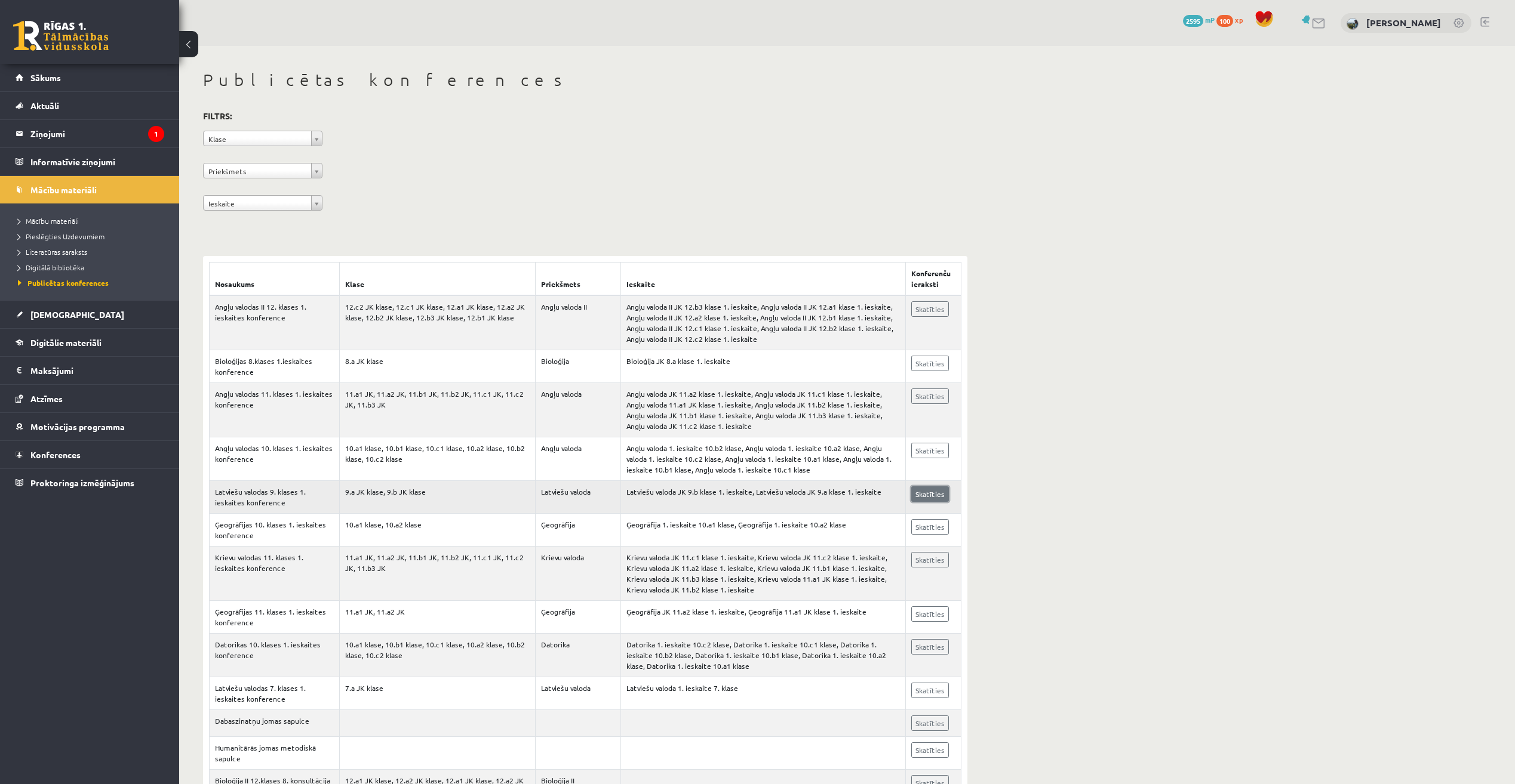
click at [918, 495] on link "Skatīties" at bounding box center [929, 494] width 37 height 16
